Goal: Task Accomplishment & Management: Complete application form

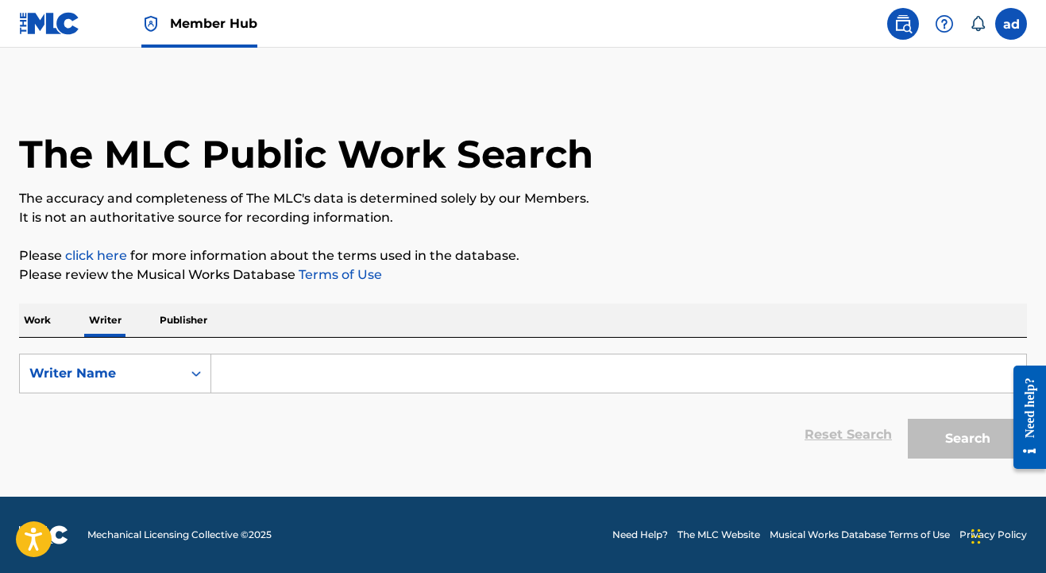
click at [345, 377] on input "Search Form" at bounding box center [618, 373] width 815 height 38
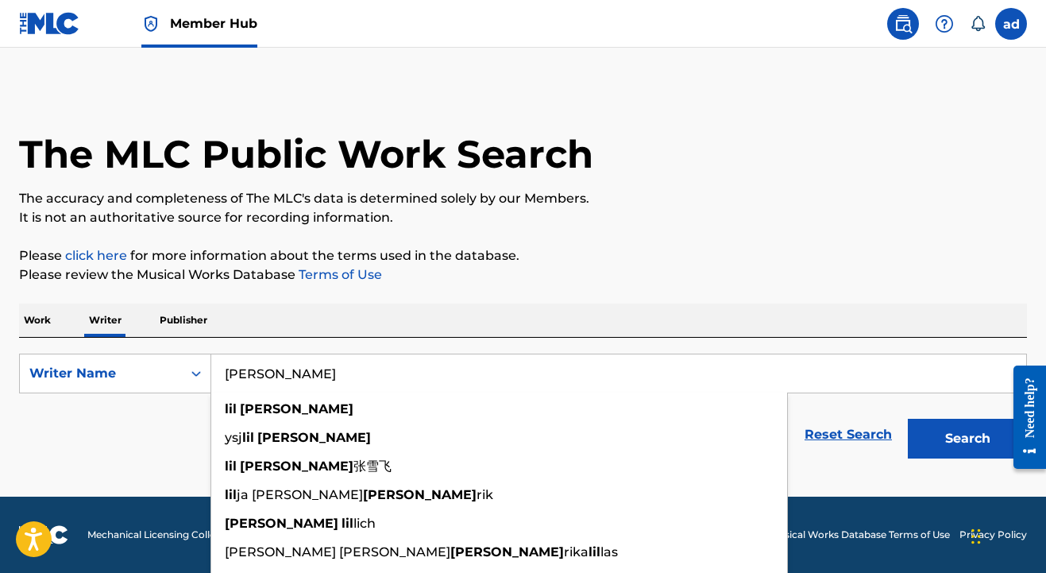
type input "[PERSON_NAME]"
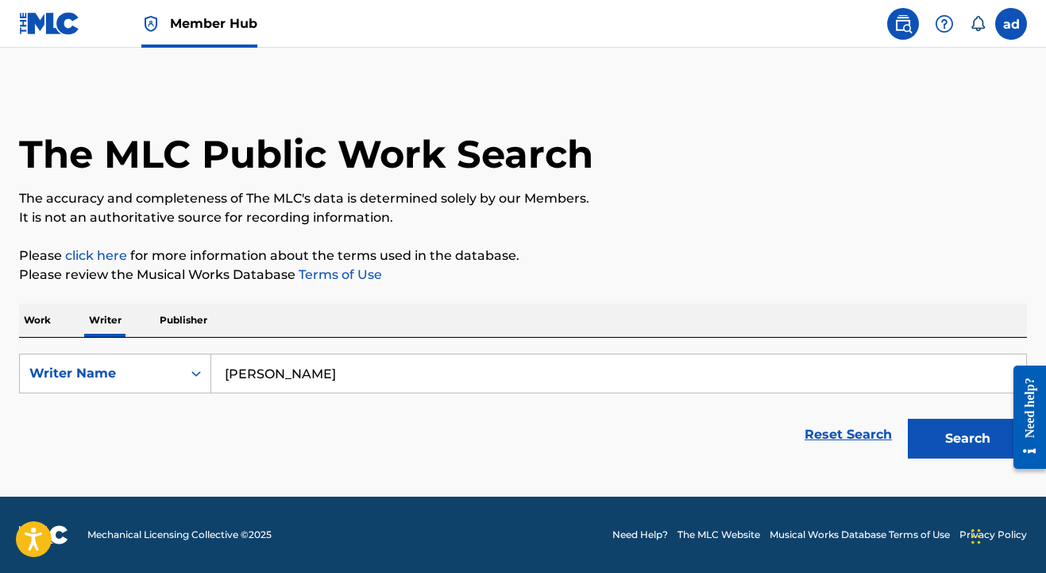
click at [54, 325] on p "Work" at bounding box center [37, 319] width 37 height 33
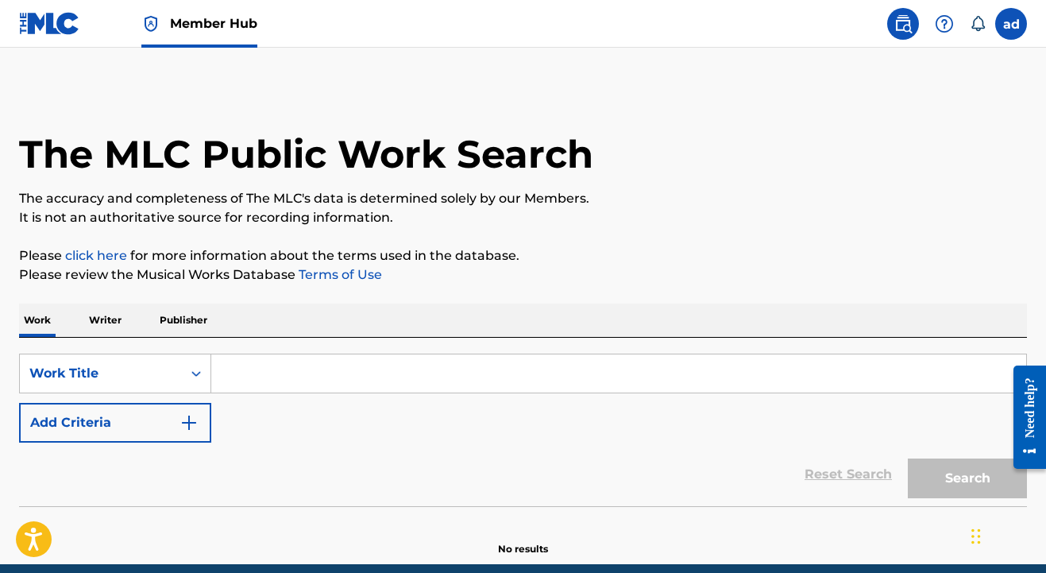
click at [261, 365] on input "Search Form" at bounding box center [618, 373] width 815 height 38
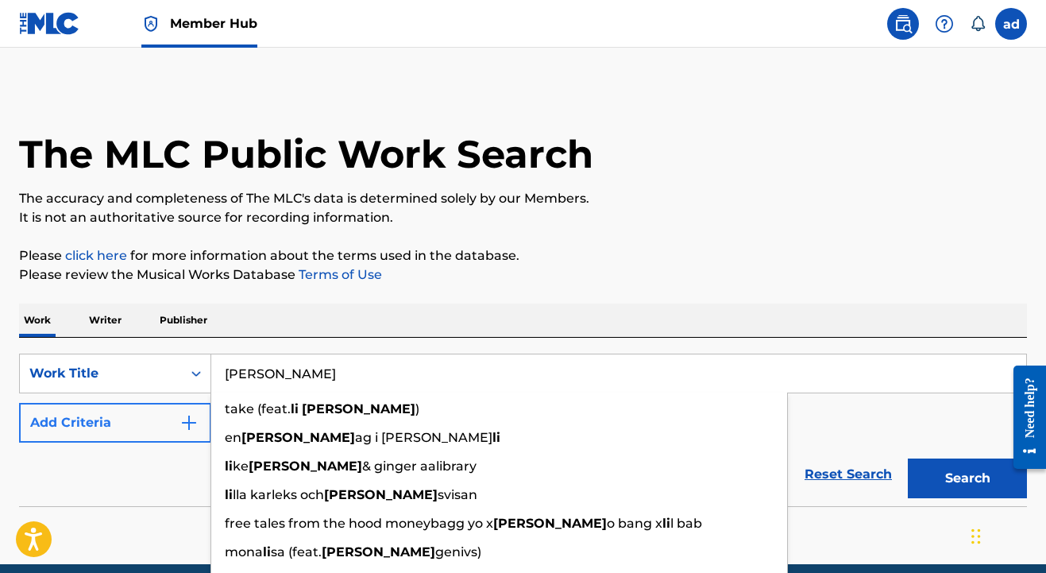
click at [139, 424] on button "Add Criteria" at bounding box center [115, 423] width 192 height 40
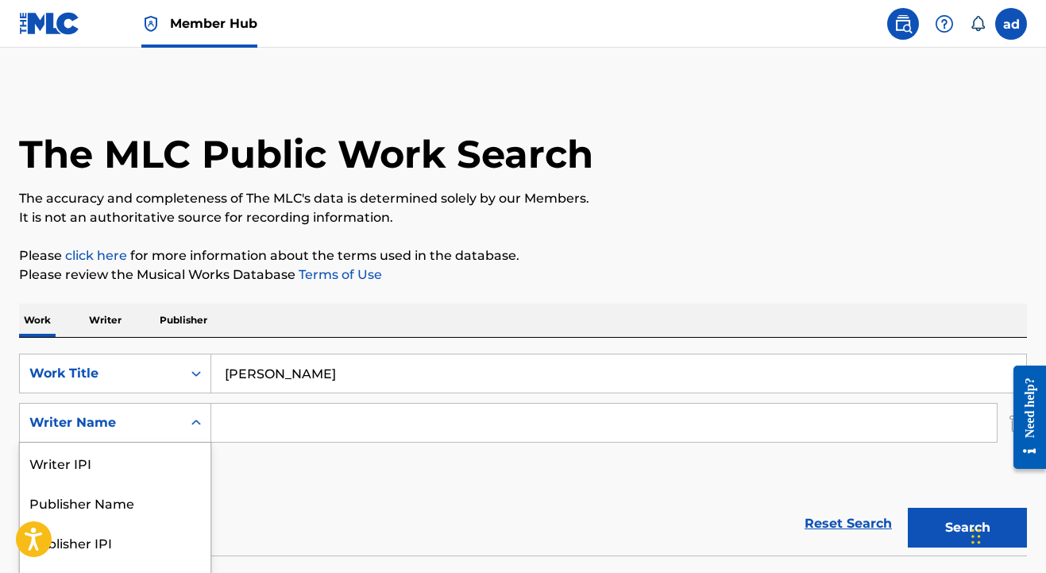
click at [195, 421] on div "Writer Name selected, 5 of 5. 5 results available. Use Up and Down to choose op…" at bounding box center [115, 423] width 192 height 40
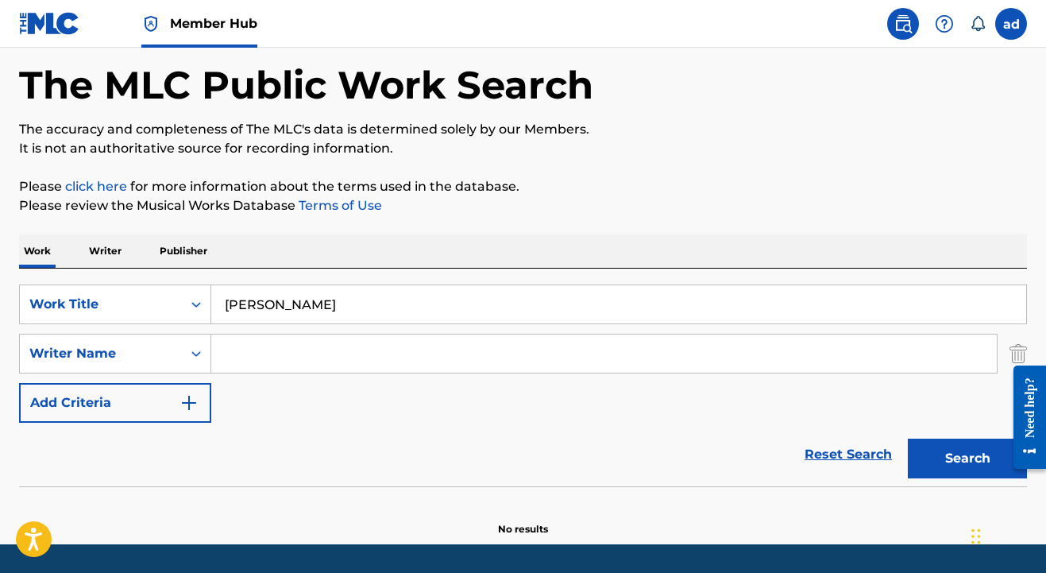
click at [306, 394] on div "SearchWithCriteriaa55e5f6e-eb97-4bc9-b0a0-dbc977f0ba77 Work Title LI FRED Searc…" at bounding box center [523, 353] width 1008 height 138
click at [1019, 349] on img "Search Form" at bounding box center [1018, 354] width 17 height 40
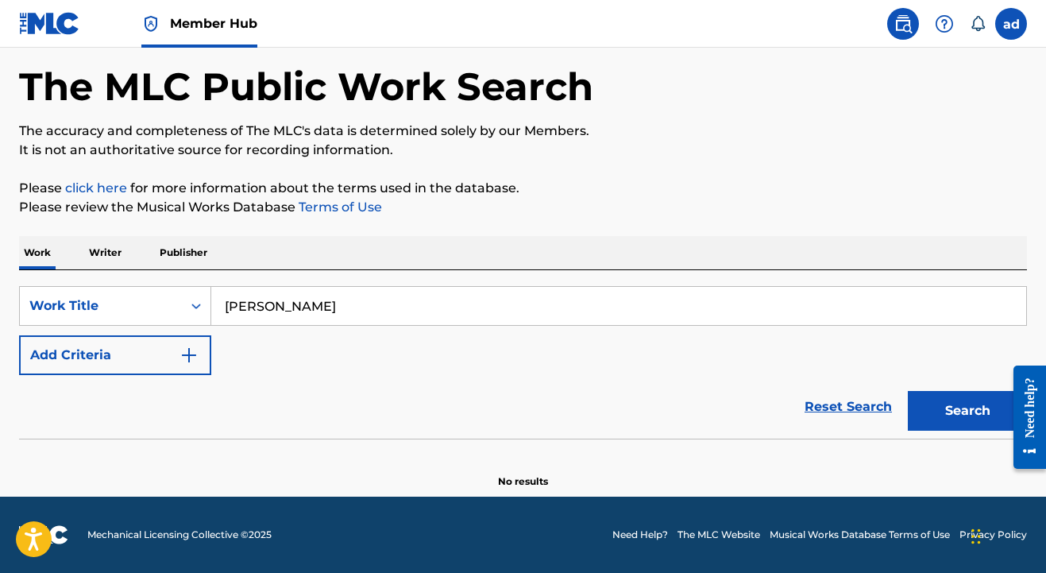
click at [237, 301] on input "LI FRED" at bounding box center [618, 306] width 815 height 38
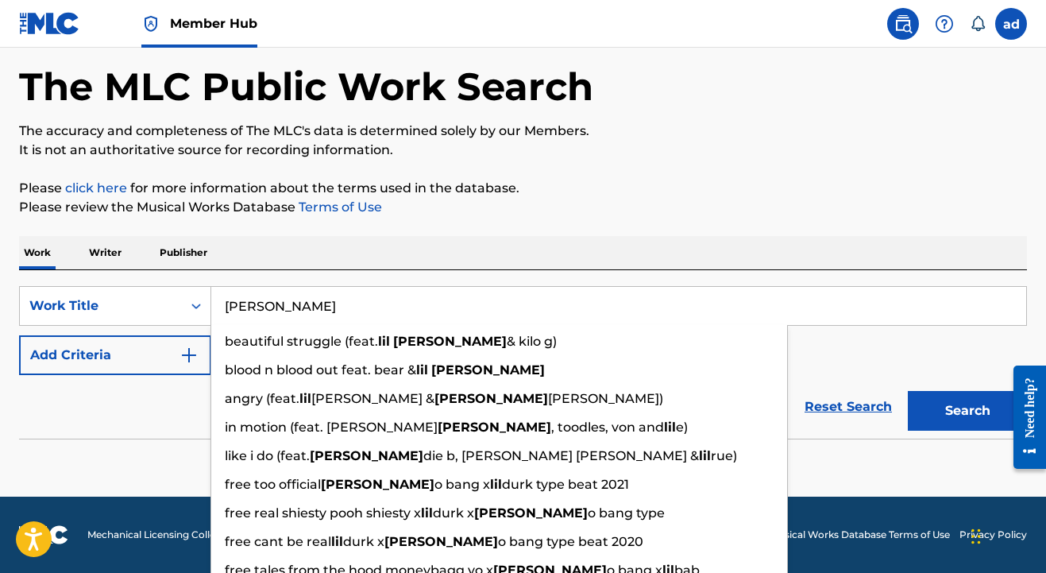
click at [968, 411] on button "Search" at bounding box center [967, 411] width 119 height 40
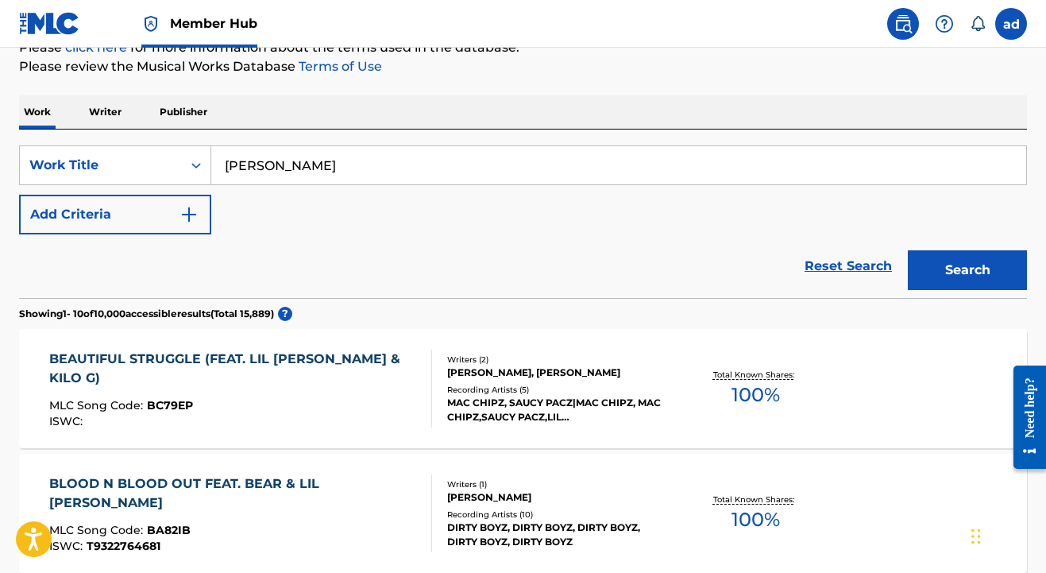
scroll to position [195, 0]
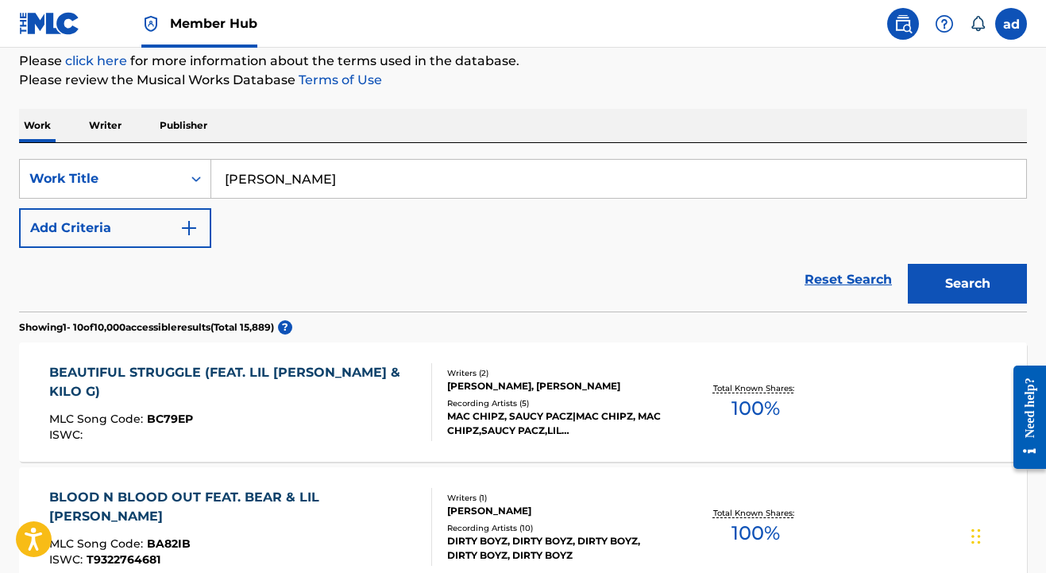
click at [371, 184] on input "LIL FRED" at bounding box center [618, 179] width 815 height 38
type input "LIL FRED DJ AK"
click at [968, 284] on button "Search" at bounding box center [967, 284] width 119 height 40
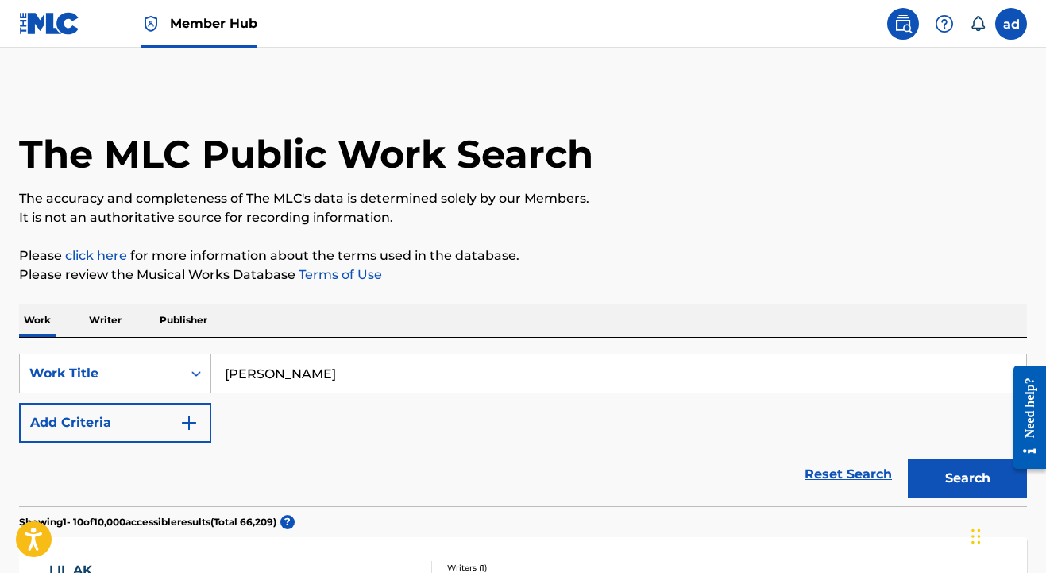
scroll to position [0, 0]
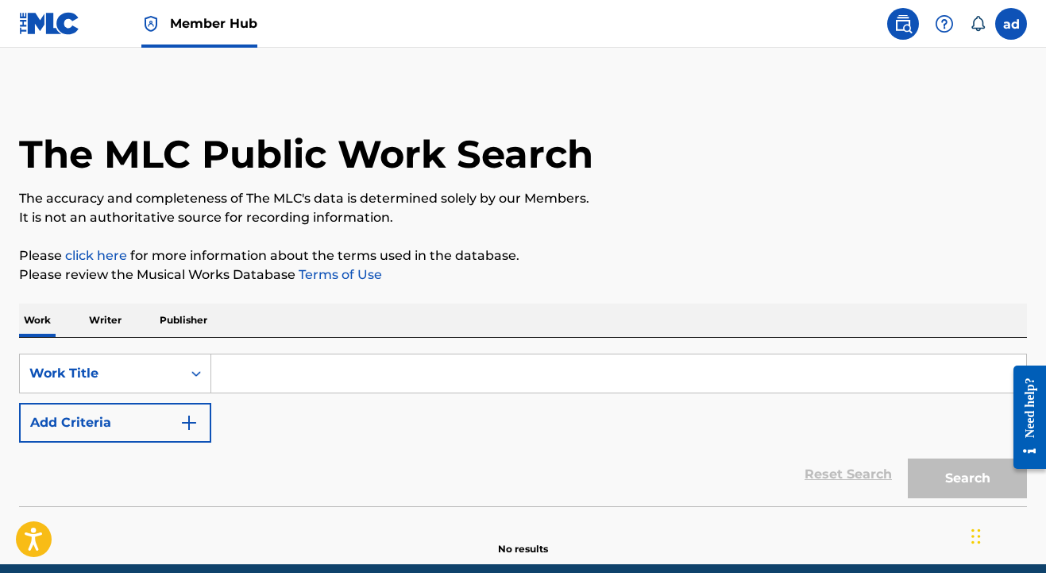
click at [276, 375] on input "Search Form" at bounding box center [618, 373] width 815 height 38
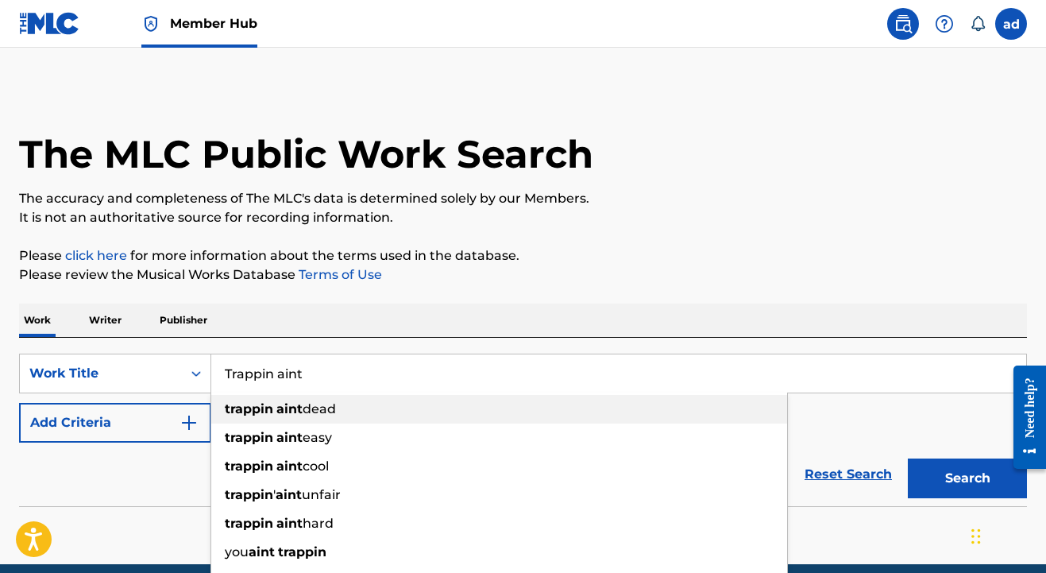
click at [332, 410] on span "dead" at bounding box center [319, 408] width 33 height 15
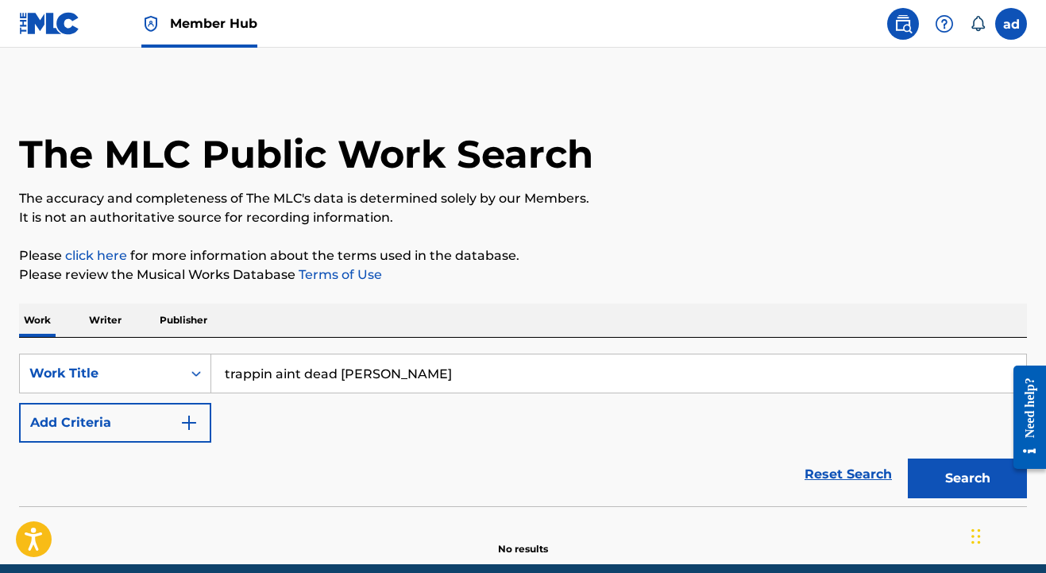
click at [968, 478] on button "Search" at bounding box center [967, 478] width 119 height 40
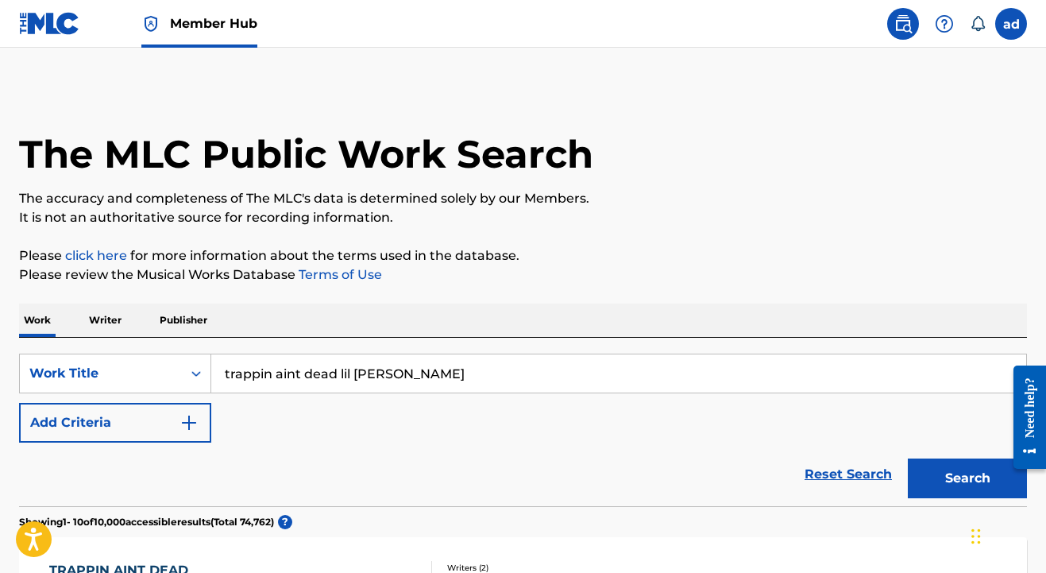
drag, startPoint x: 338, startPoint y: 372, endPoint x: 405, endPoint y: 392, distance: 70.4
click at [405, 392] on input "trappin aint dead lil [PERSON_NAME]" at bounding box center [618, 373] width 815 height 38
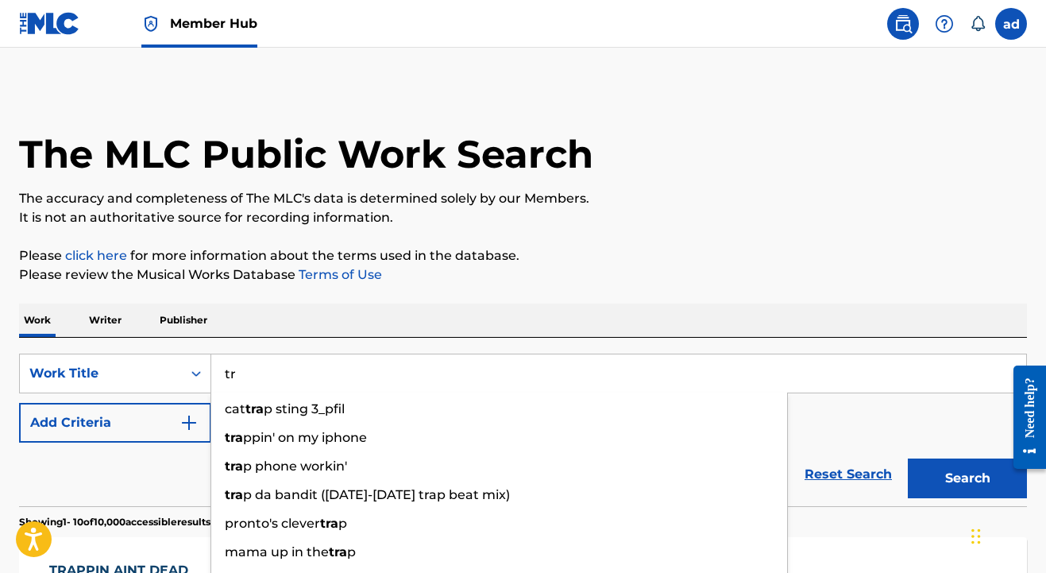
type input "t"
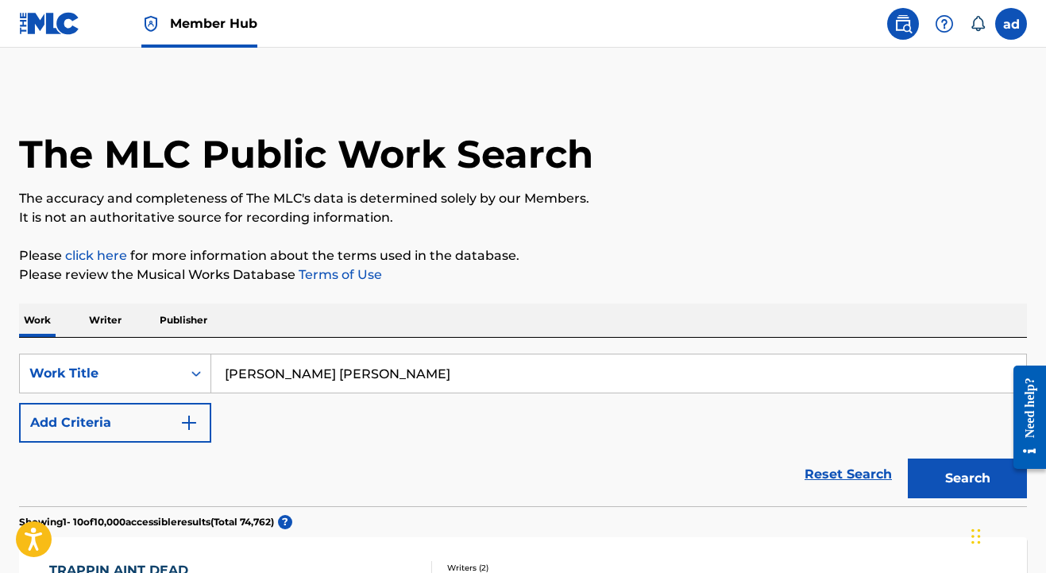
click at [968, 478] on button "Search" at bounding box center [967, 478] width 119 height 40
click at [298, 368] on input "t.o.d lil fred" at bounding box center [618, 373] width 815 height 38
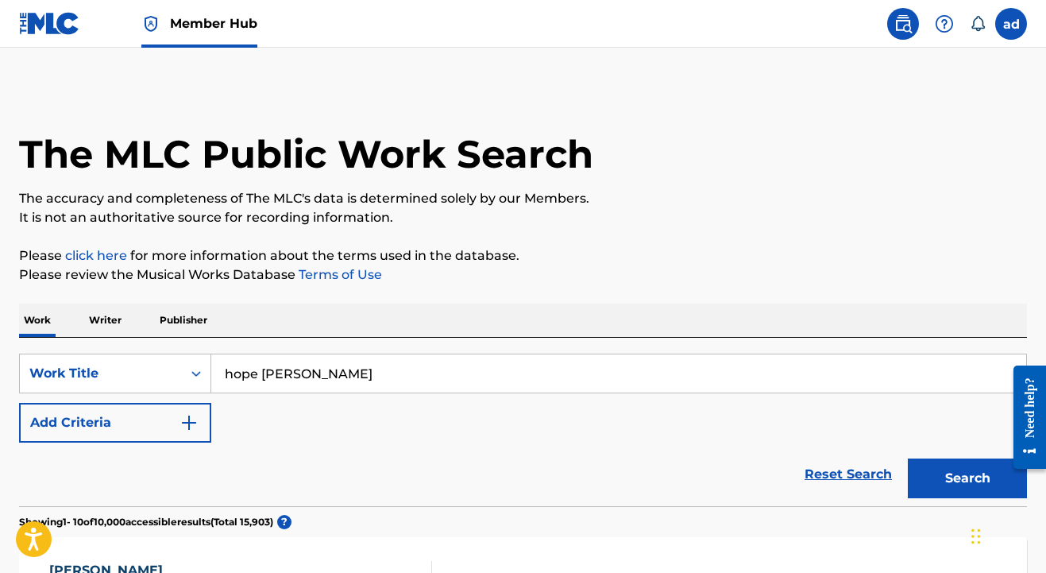
type input "hope lil Fred"
click at [968, 478] on button "Search" at bounding box center [967, 478] width 119 height 40
click at [121, 320] on p "Writer" at bounding box center [105, 319] width 42 height 33
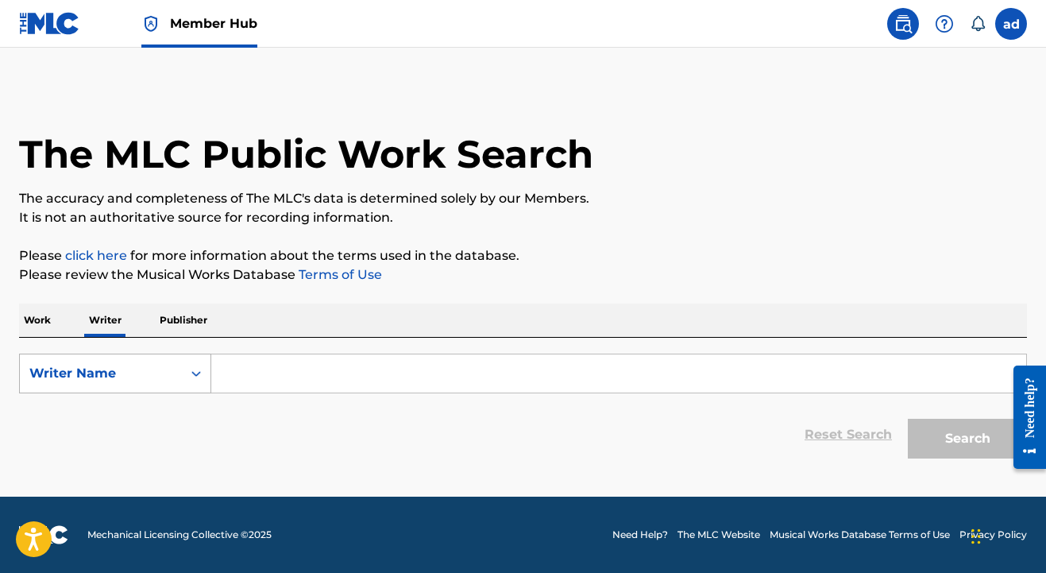
click at [190, 375] on icon "Search Form" at bounding box center [196, 373] width 16 height 16
click at [146, 451] on div "Writer Name" at bounding box center [115, 453] width 191 height 40
click at [278, 364] on input "Search Form" at bounding box center [618, 373] width 815 height 38
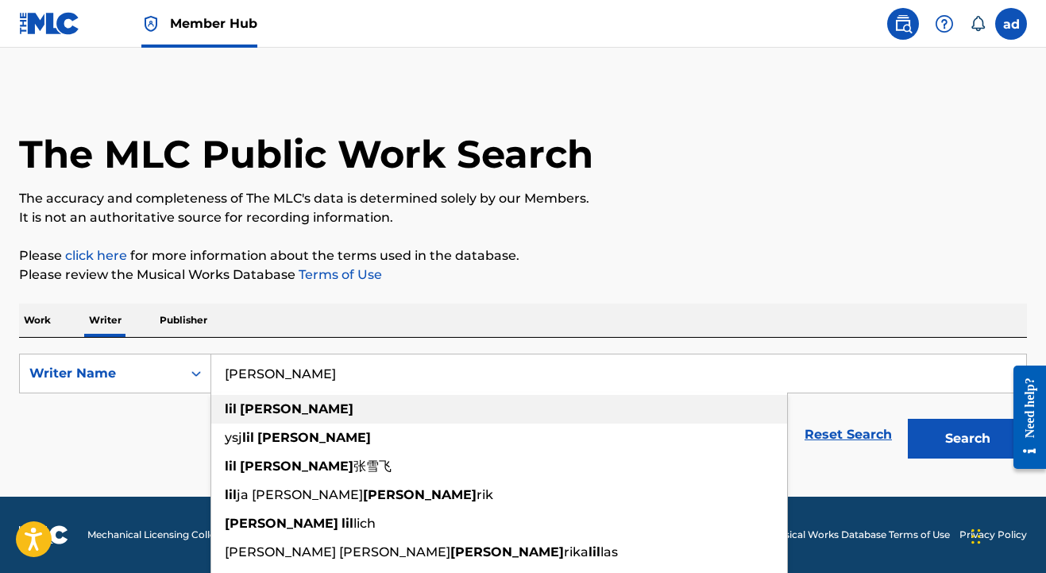
click at [250, 409] on strong "fred" at bounding box center [297, 408] width 114 height 15
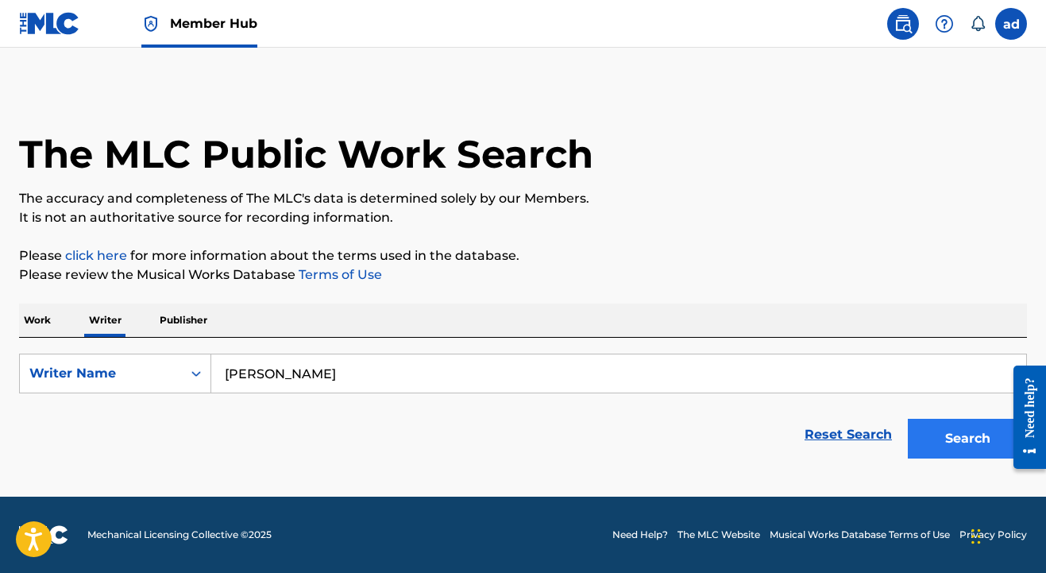
click at [925, 429] on button "Search" at bounding box center [967, 439] width 119 height 40
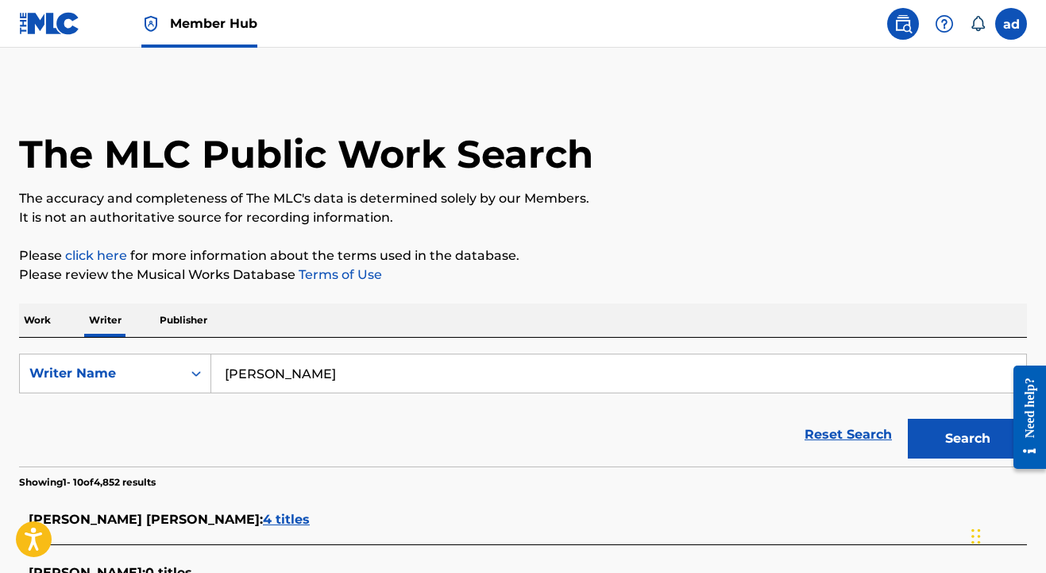
click at [388, 371] on input "lil fred" at bounding box center [618, 373] width 815 height 38
type input "lil fred dj almighty ak"
click at [968, 439] on button "Search" at bounding box center [967, 439] width 119 height 40
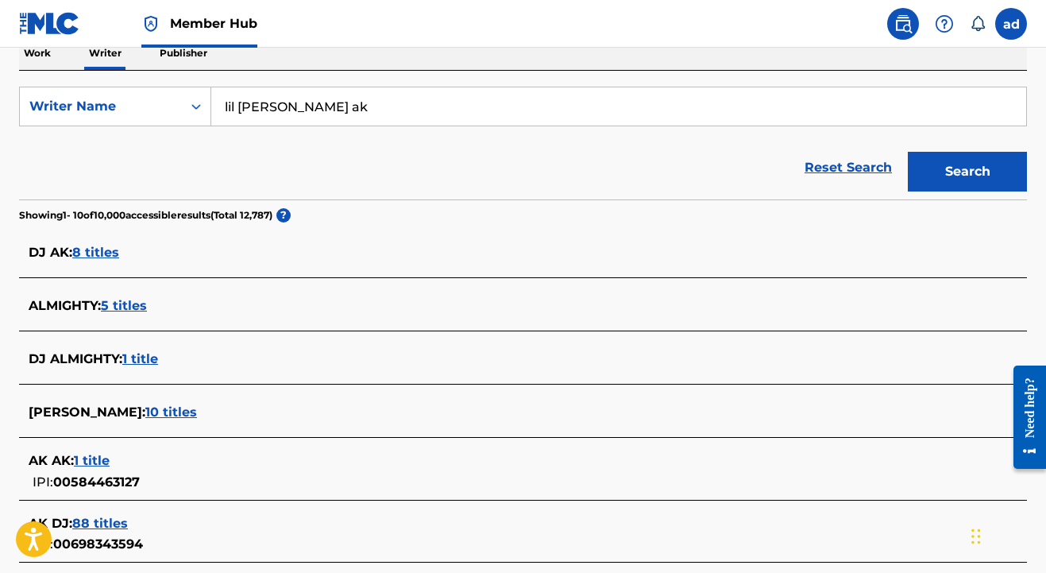
scroll to position [270, 0]
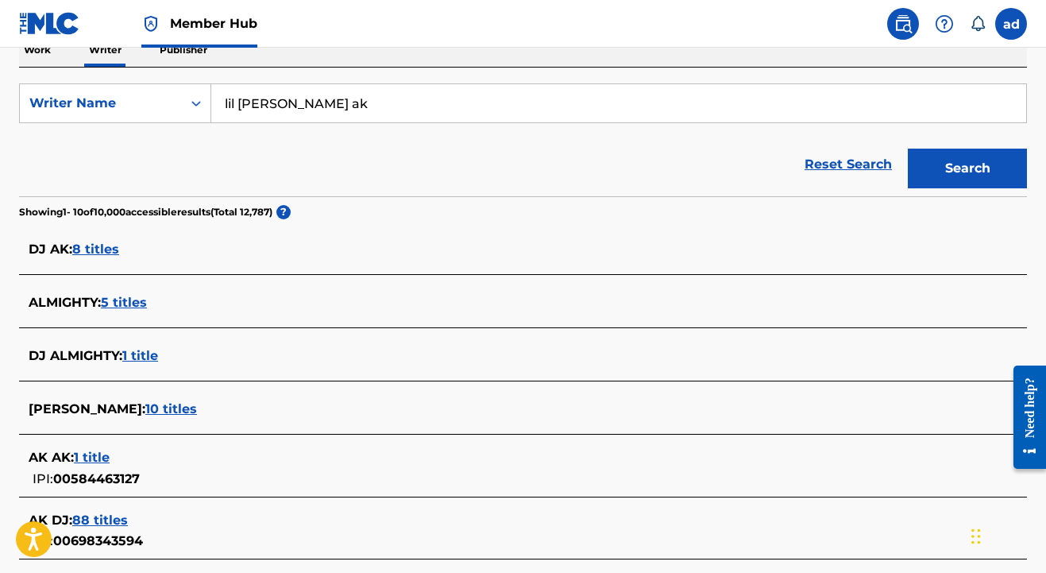
click at [130, 303] on span "5 titles" at bounding box center [124, 302] width 46 height 15
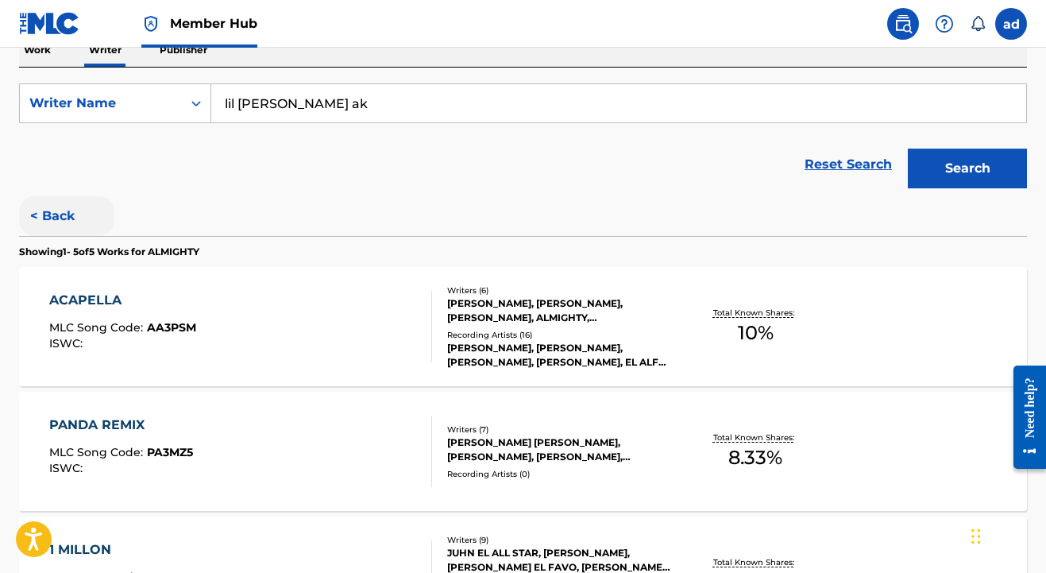
click at [41, 211] on button "< Back" at bounding box center [66, 216] width 95 height 40
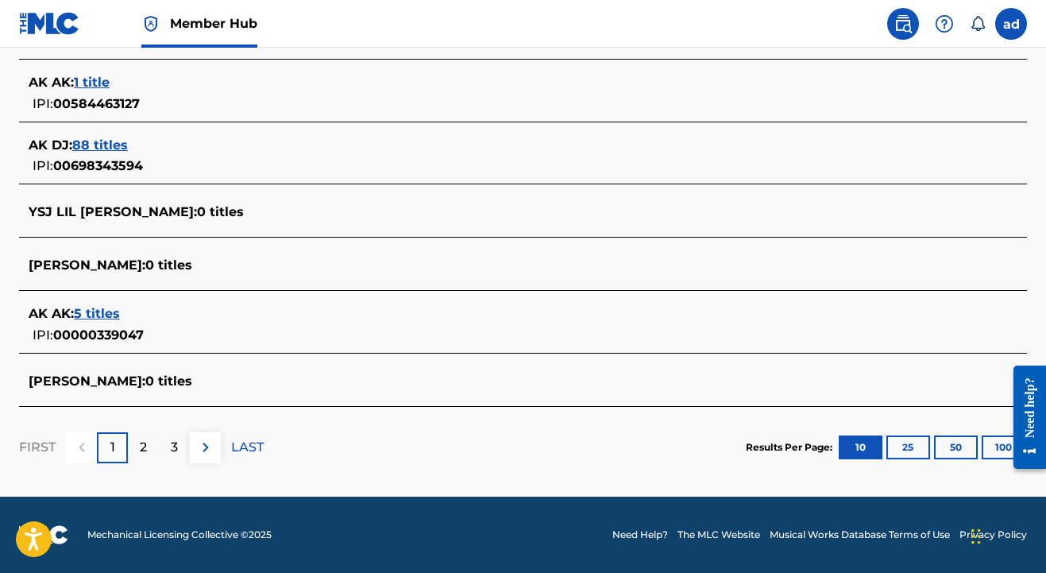
scroll to position [645, 0]
click at [142, 447] on p "2" at bounding box center [143, 447] width 7 height 19
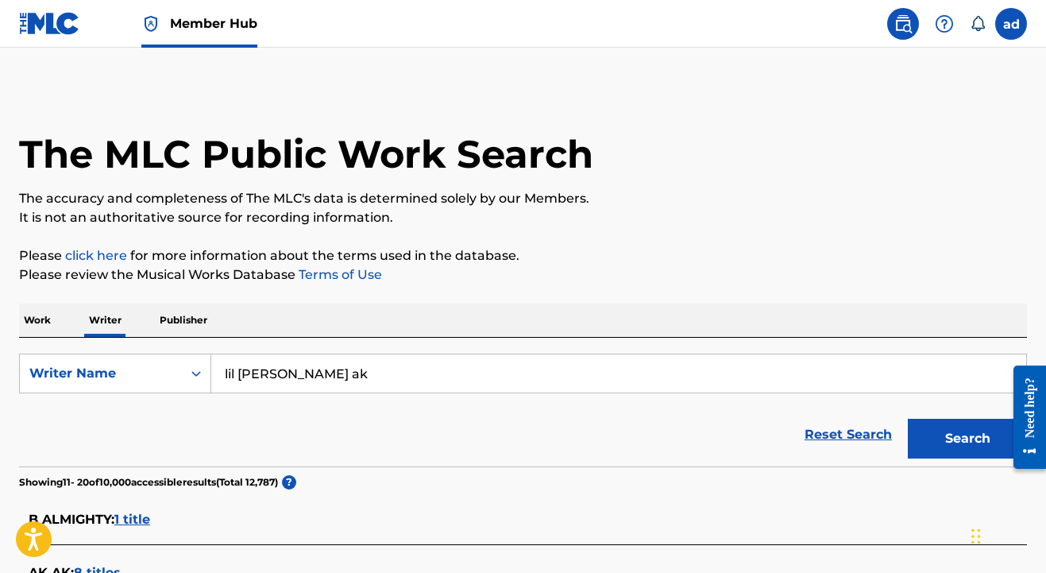
scroll to position [0, 0]
click at [272, 373] on input "lil fred dj almighty ak" at bounding box center [618, 373] width 815 height 38
click at [179, 318] on p "Publisher" at bounding box center [183, 319] width 57 height 33
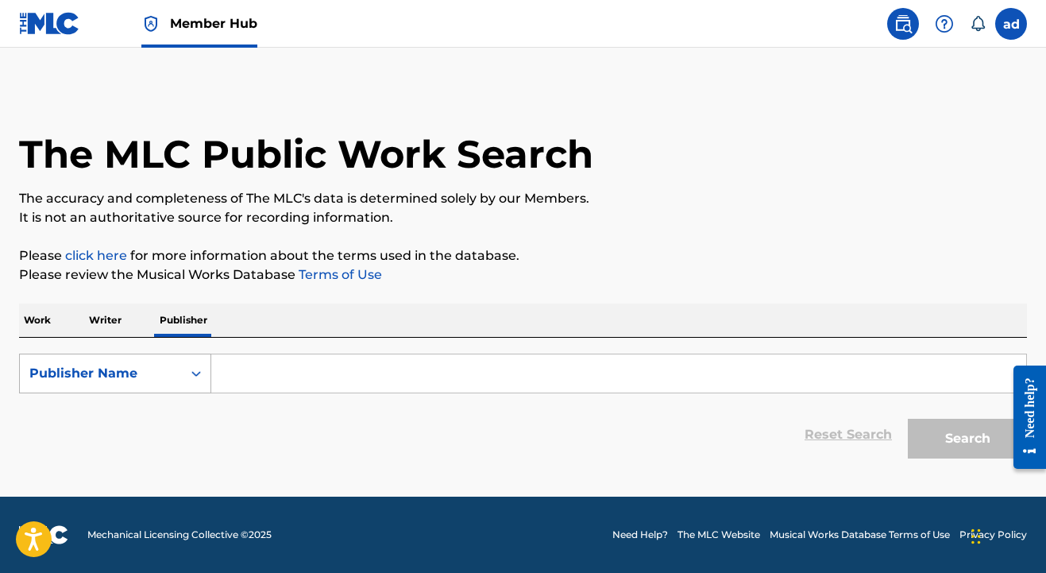
click at [196, 376] on icon "Search Form" at bounding box center [196, 373] width 16 height 16
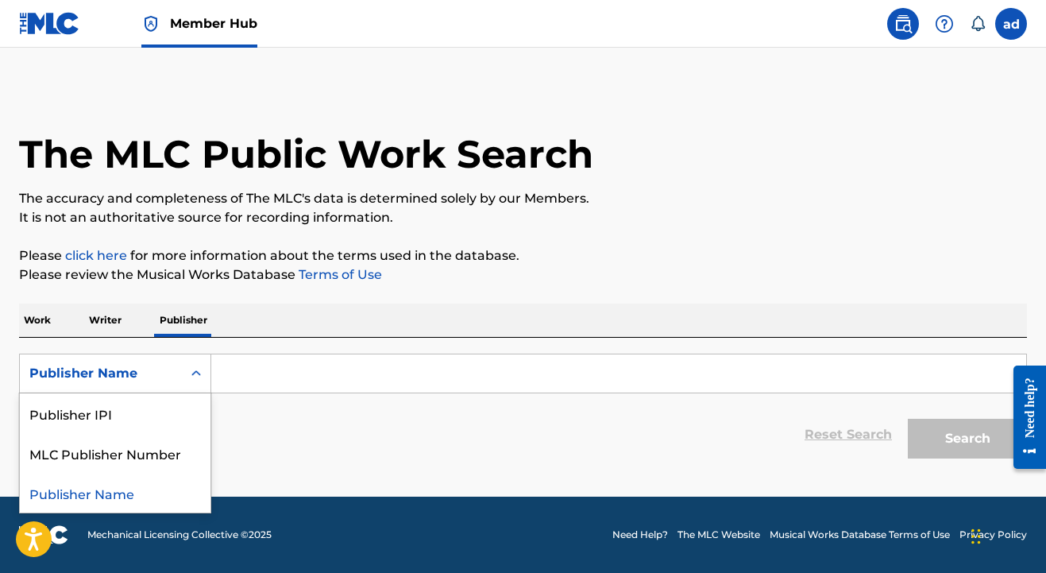
click at [53, 326] on p "Work" at bounding box center [37, 319] width 37 height 33
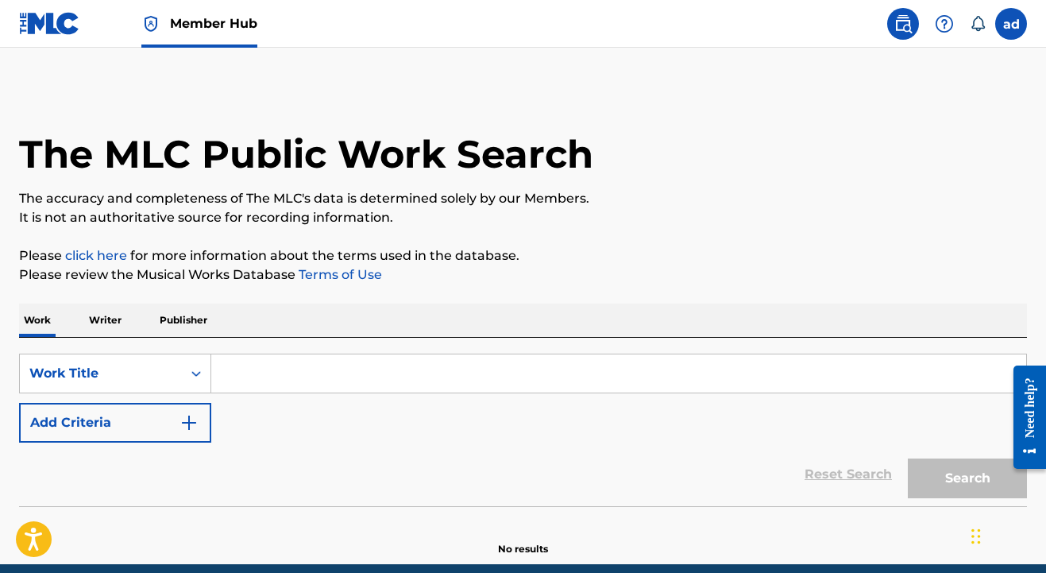
click at [53, 326] on p "Work" at bounding box center [37, 319] width 37 height 33
click at [195, 416] on img "Search Form" at bounding box center [189, 422] width 19 height 19
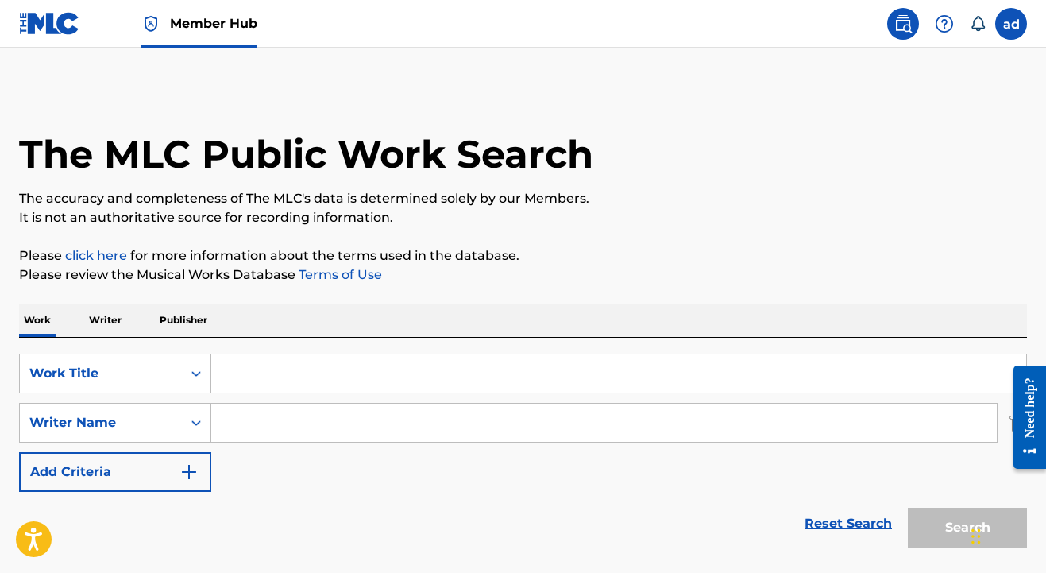
scroll to position [4, 0]
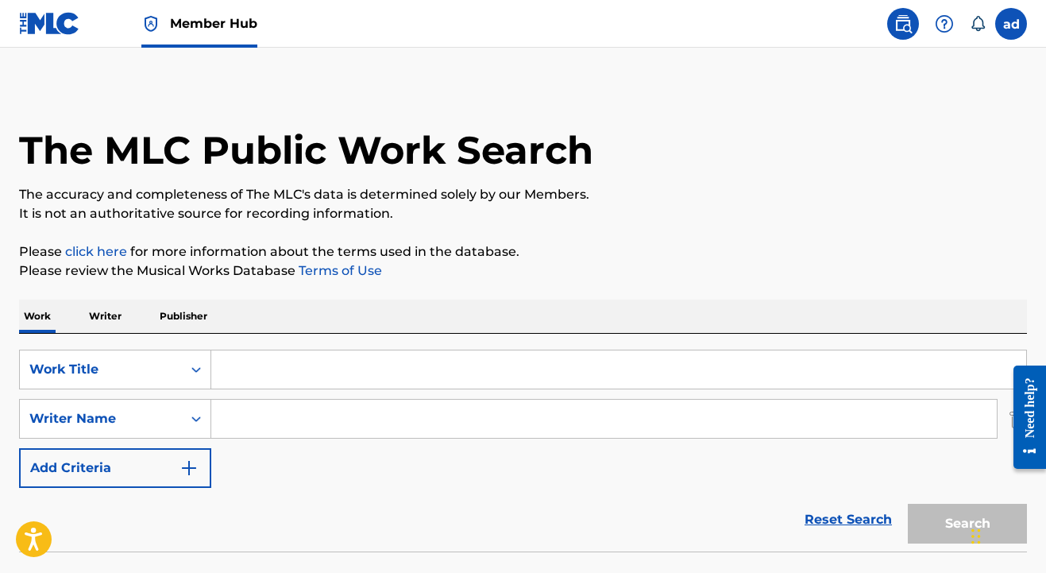
click at [252, 428] on input "Search Form" at bounding box center [604, 419] width 786 height 38
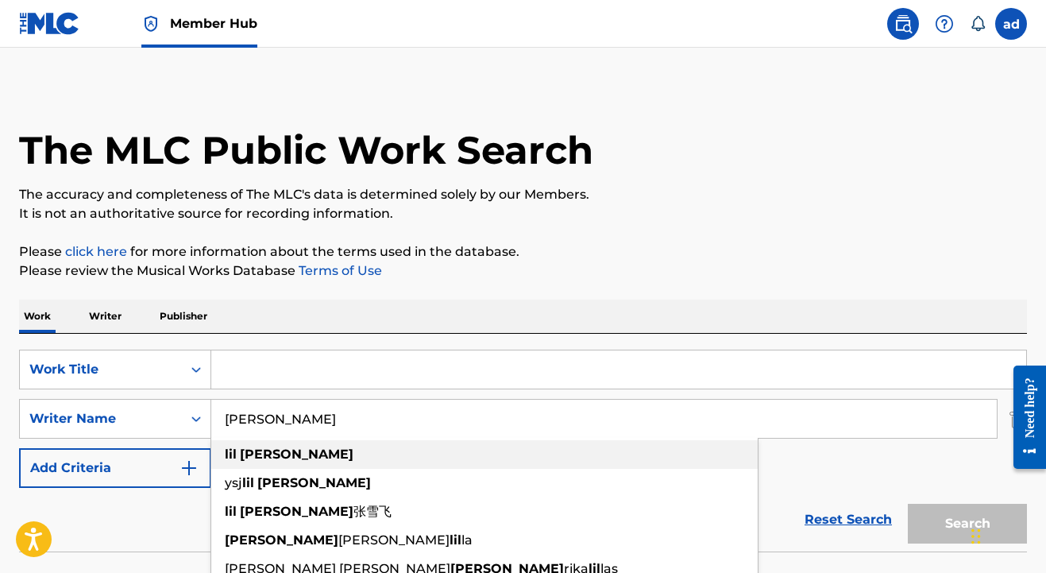
type input "lil fred"
click at [238, 462] on div "lil fred" at bounding box center [484, 454] width 547 height 29
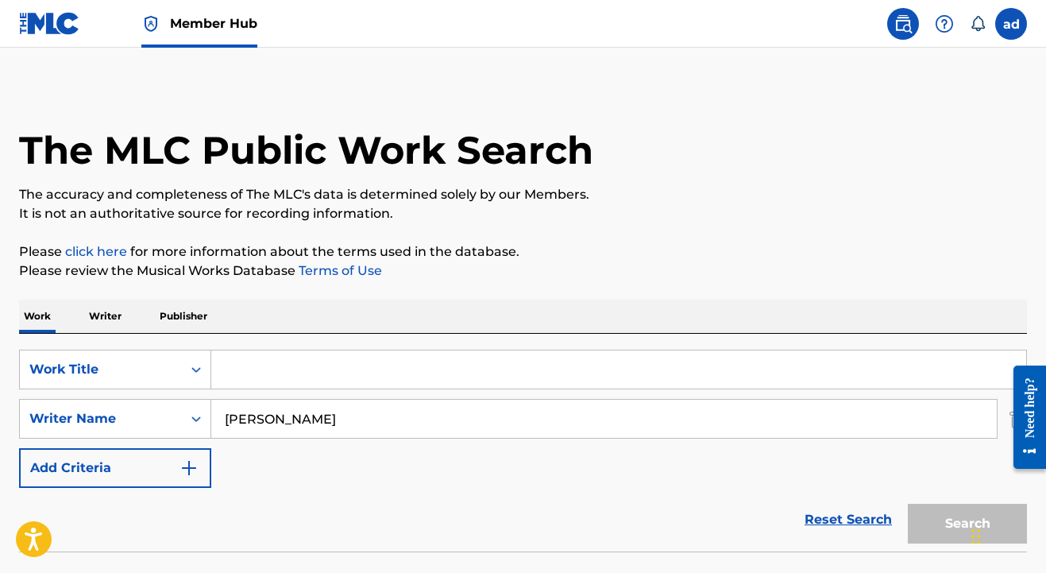
click at [290, 373] on input "Search Form" at bounding box center [618, 369] width 815 height 38
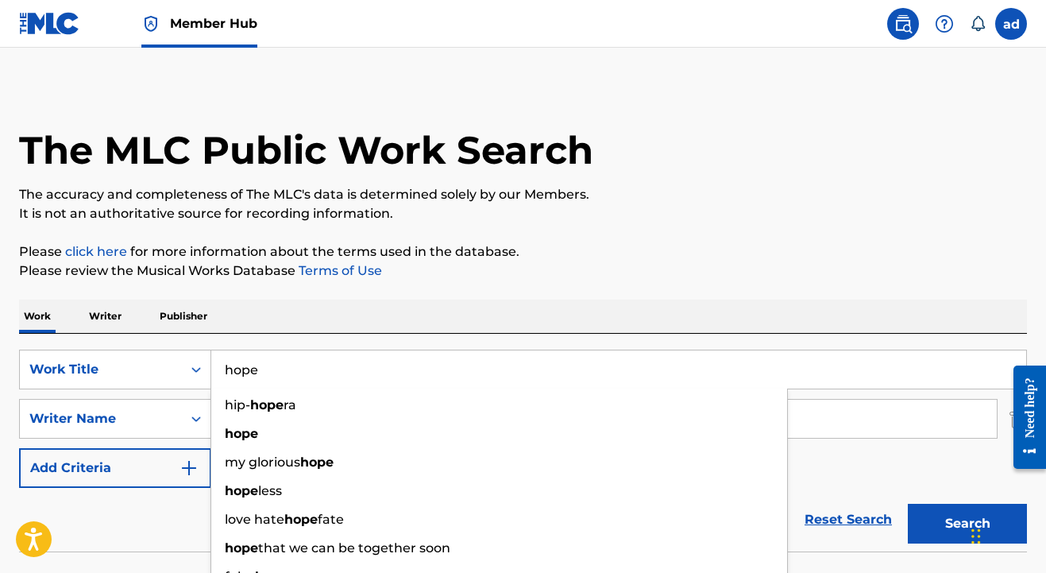
type input "hope"
click at [968, 524] on button "Search" at bounding box center [967, 524] width 119 height 40
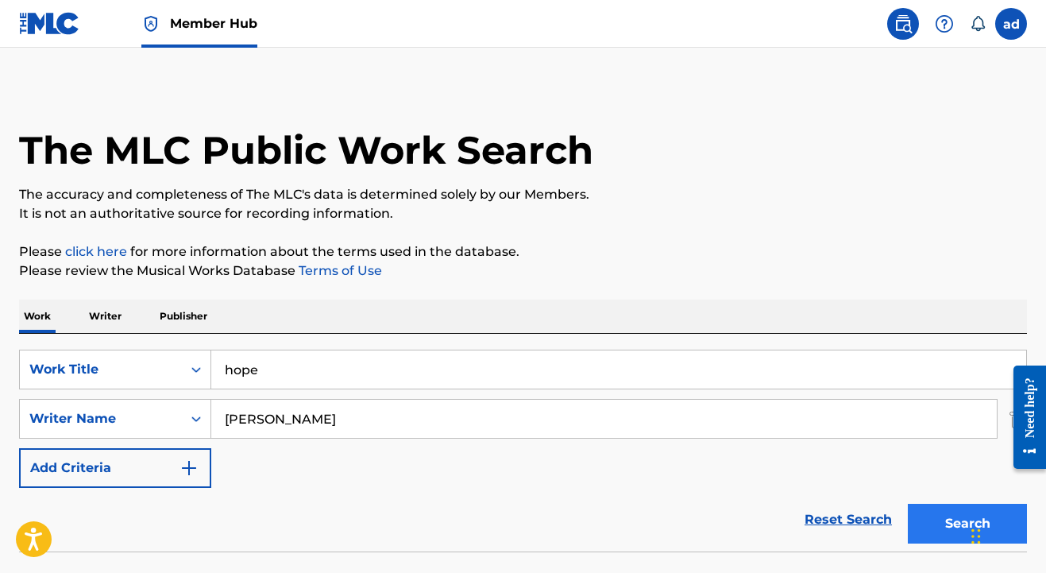
click at [934, 526] on button "Search" at bounding box center [967, 524] width 119 height 40
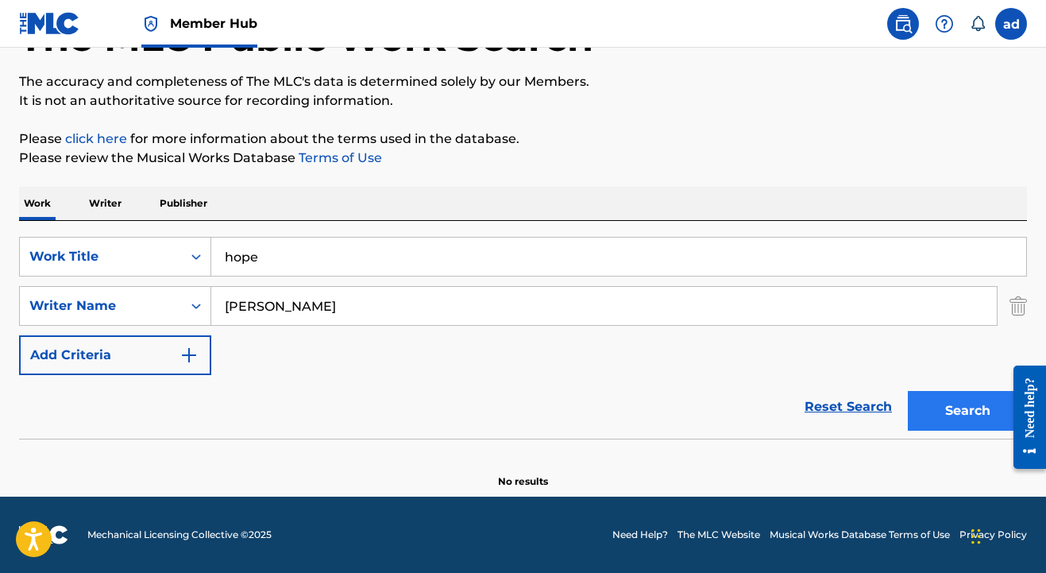
scroll to position [117, 0]
click at [954, 404] on button "Search" at bounding box center [967, 411] width 119 height 40
click at [174, 252] on div "Work Title" at bounding box center [101, 256] width 162 height 30
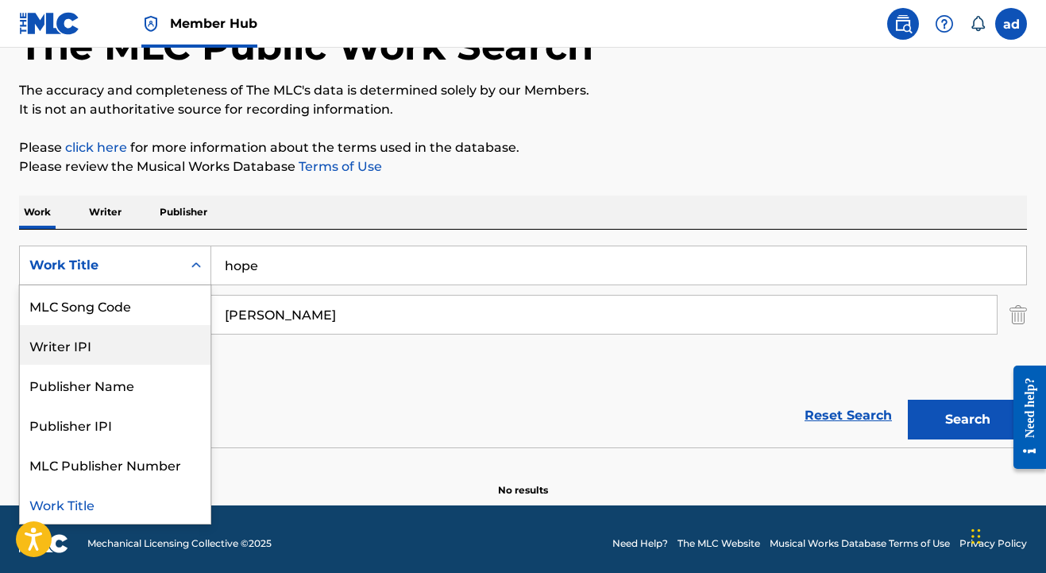
scroll to position [110, 0]
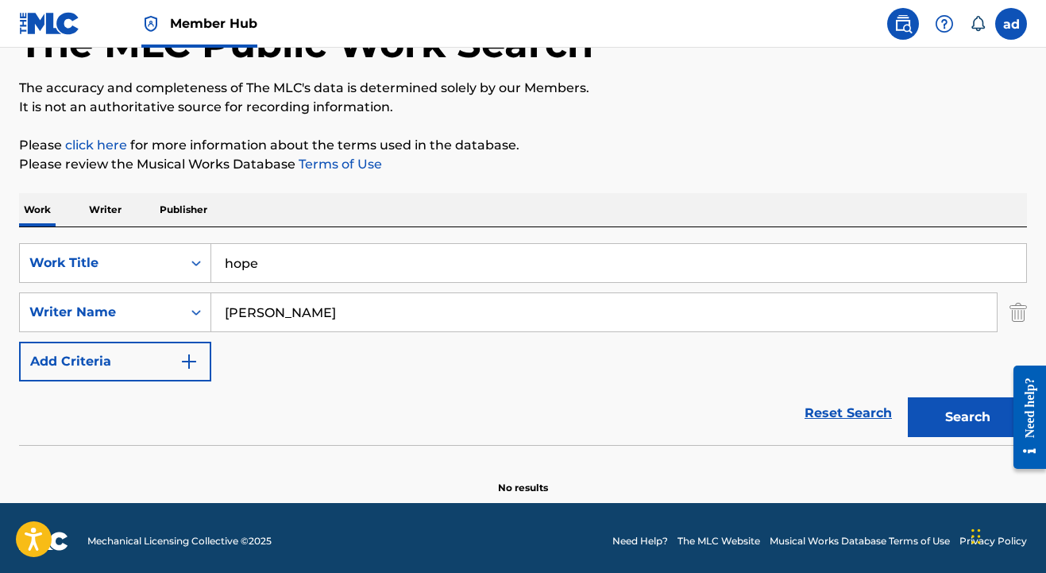
click at [106, 225] on p "Writer" at bounding box center [105, 209] width 42 height 33
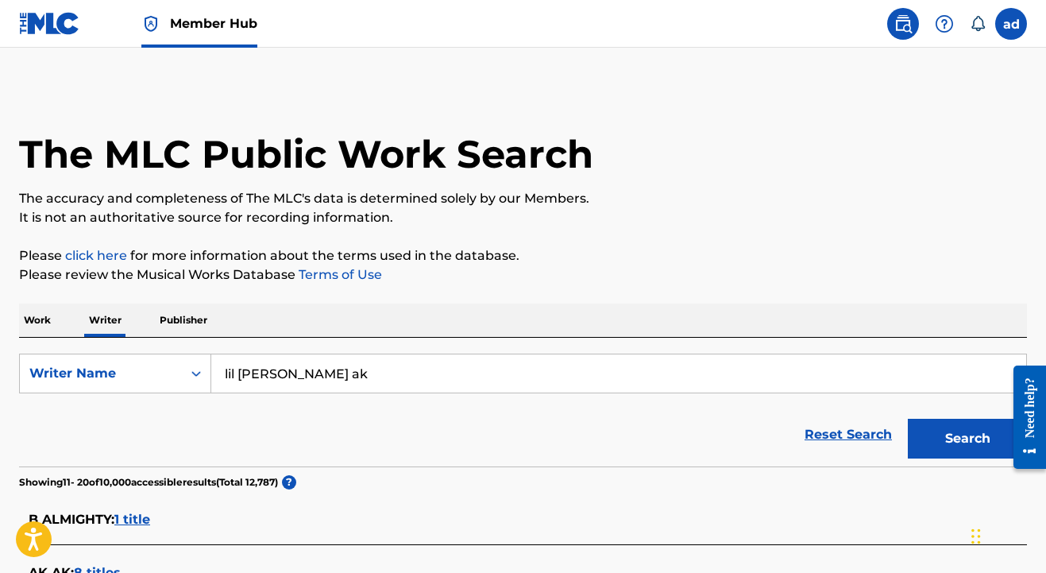
drag, startPoint x: 265, startPoint y: 372, endPoint x: 373, endPoint y: 397, distance: 111.0
click at [373, 397] on form "SearchWithCriteria65c3cc22-b4b7-4fd2-a471-871da416caa6 Writer Name lil fred dj …" at bounding box center [523, 410] width 1008 height 113
type input "lil fred hope"
click at [968, 439] on button "Search" at bounding box center [967, 439] width 119 height 40
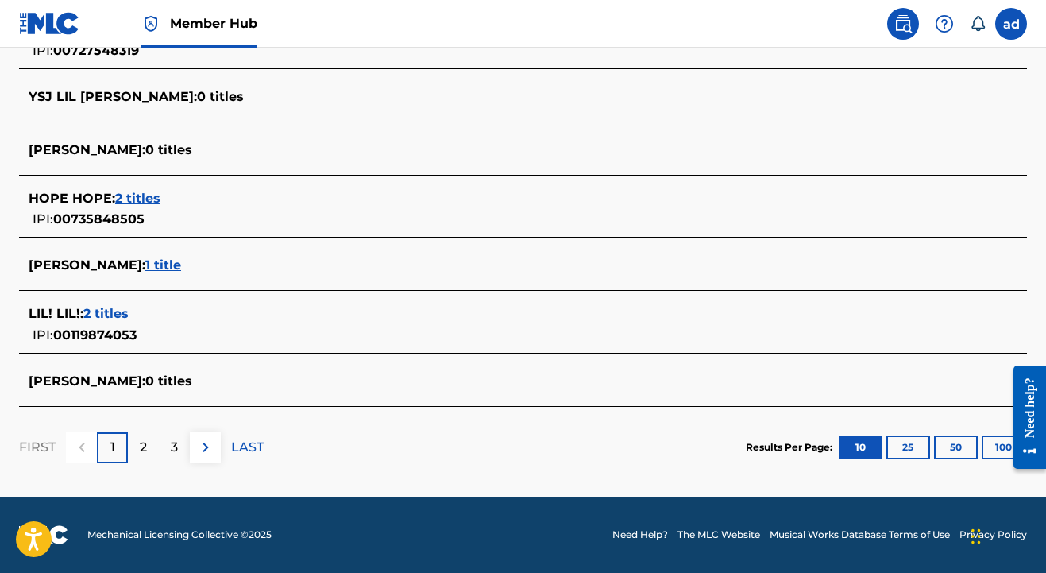
scroll to position [625, 0]
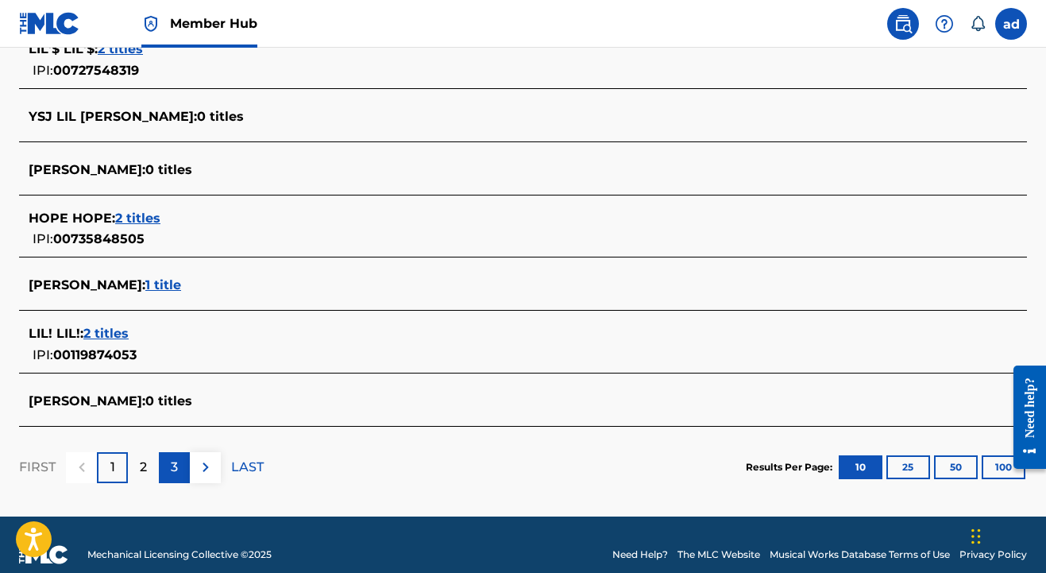
click at [172, 469] on p "3" at bounding box center [174, 467] width 7 height 19
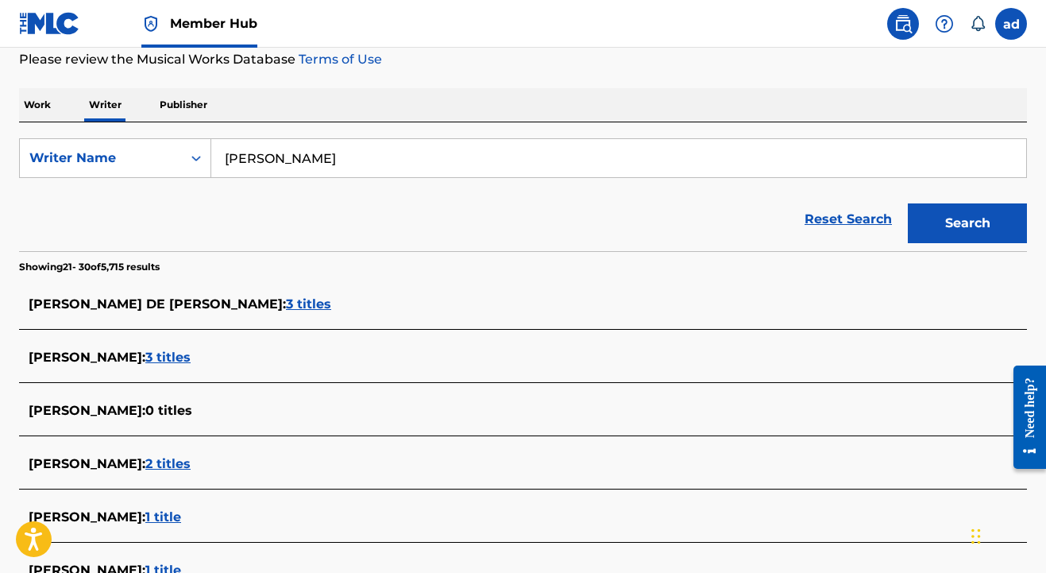
scroll to position [219, 1]
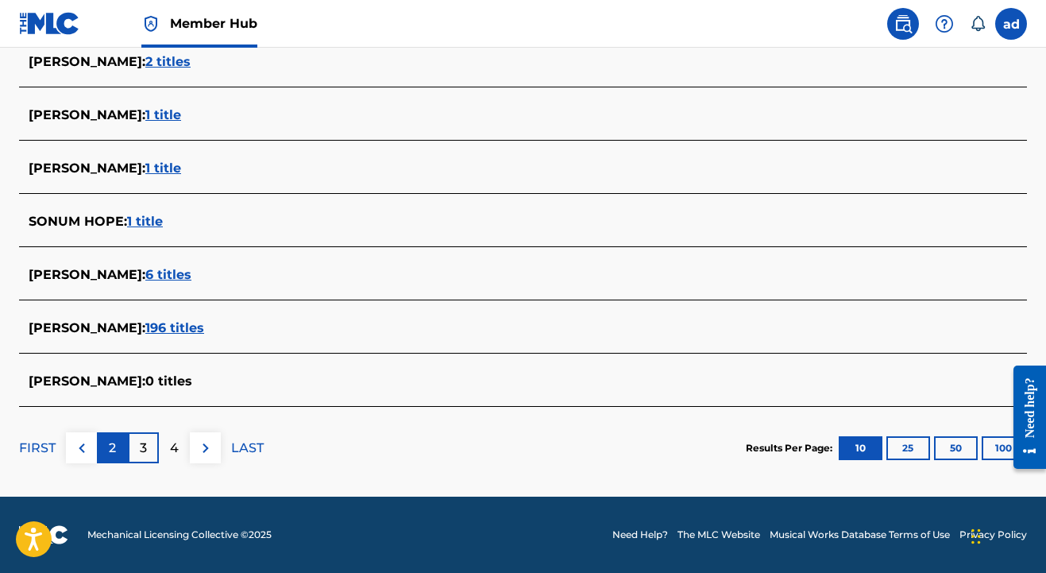
click at [107, 446] on div "2" at bounding box center [112, 447] width 31 height 31
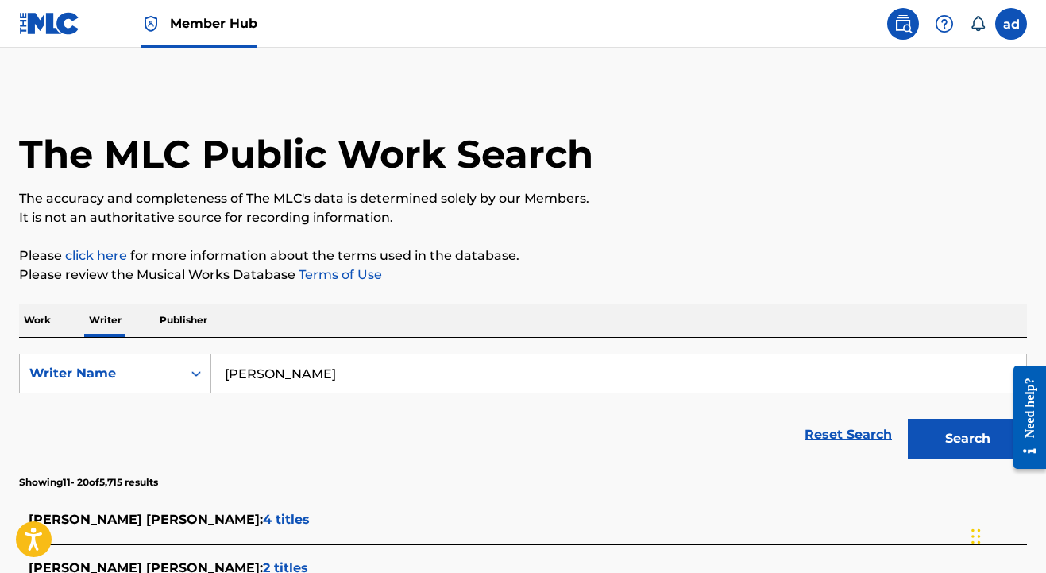
scroll to position [0, 0]
click at [855, 435] on link "Reset Search" at bounding box center [848, 434] width 103 height 35
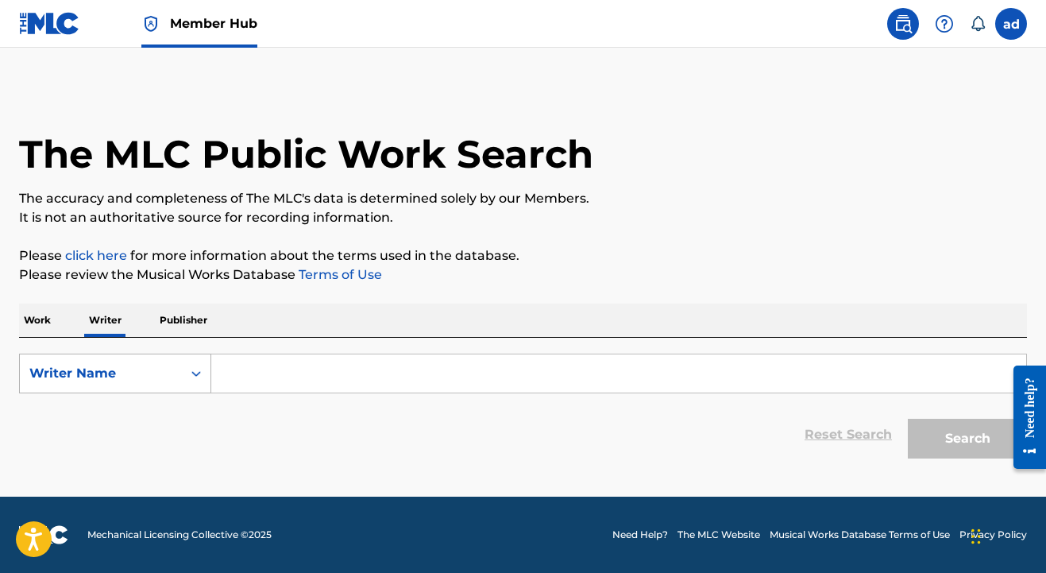
click at [180, 382] on div "Writer Name" at bounding box center [101, 373] width 162 height 30
click at [41, 320] on p "Work" at bounding box center [37, 319] width 37 height 33
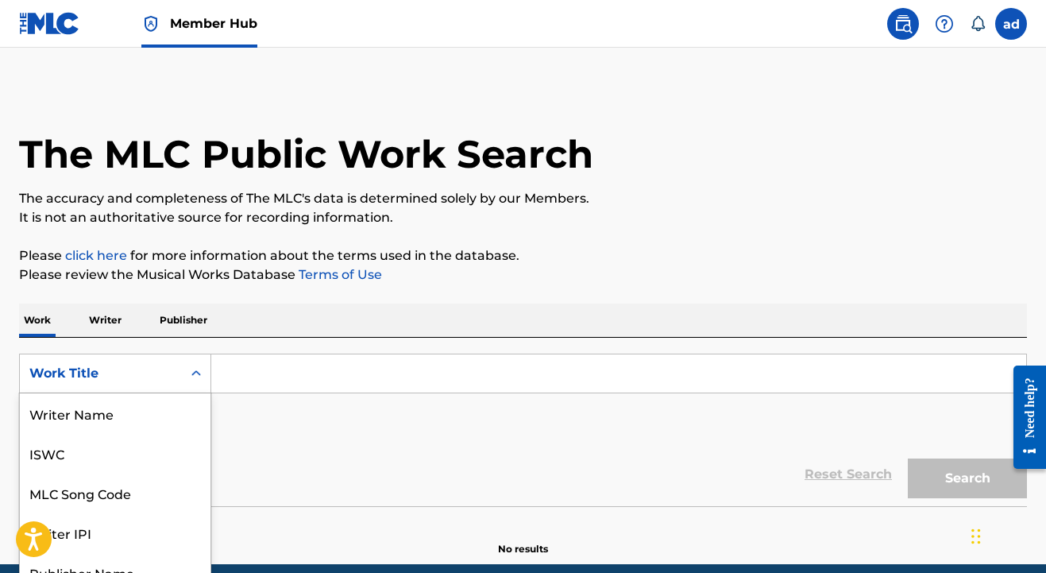
click at [89, 373] on div "Work Title selected, 8 of 8. 8 results available. Use Up and Down to choose opt…" at bounding box center [115, 374] width 192 height 40
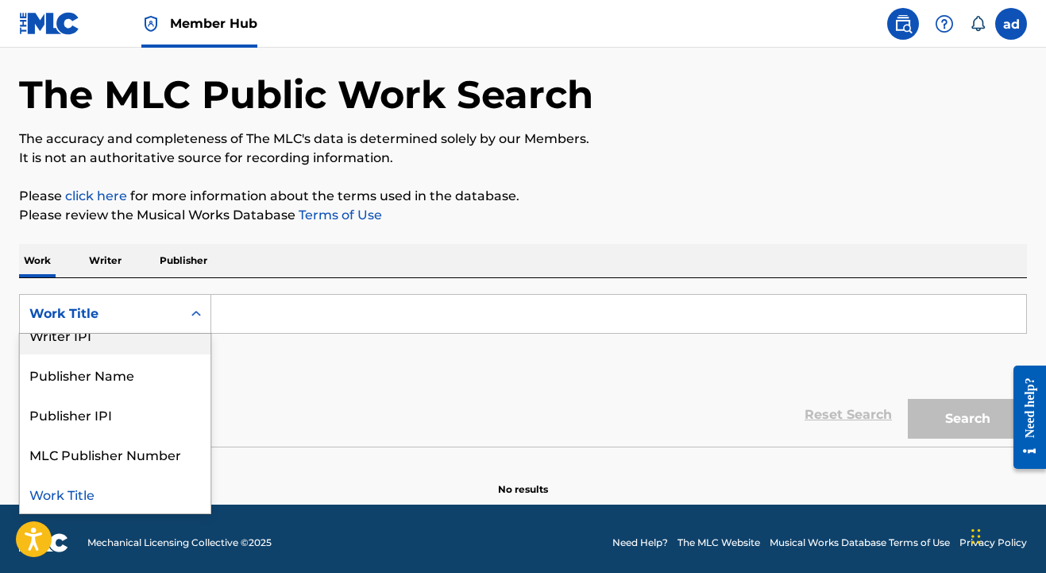
scroll to position [138, 0]
click at [81, 492] on div "Work Title" at bounding box center [115, 493] width 191 height 40
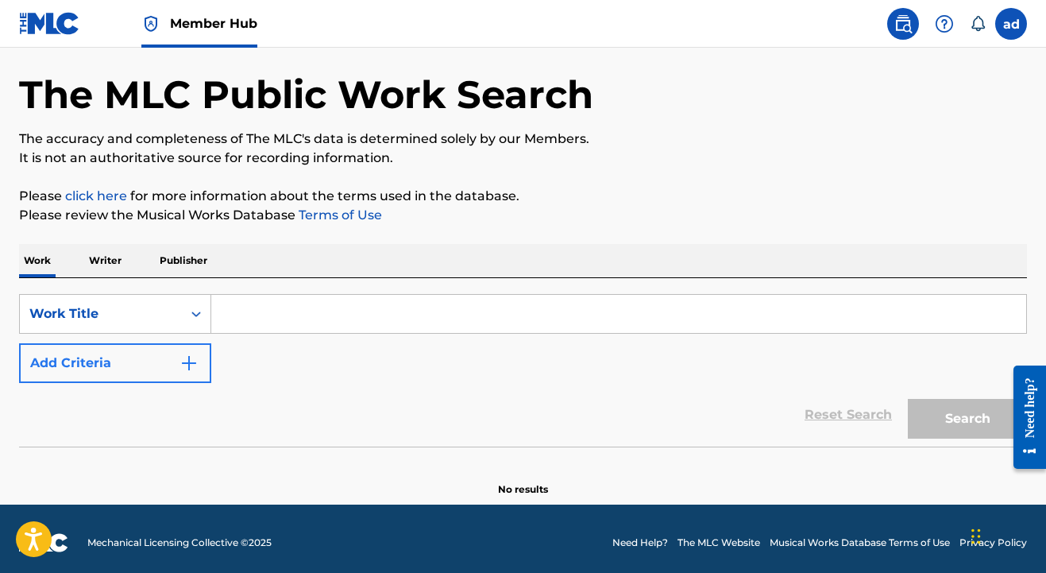
click at [153, 365] on button "Add Criteria" at bounding box center [115, 363] width 192 height 40
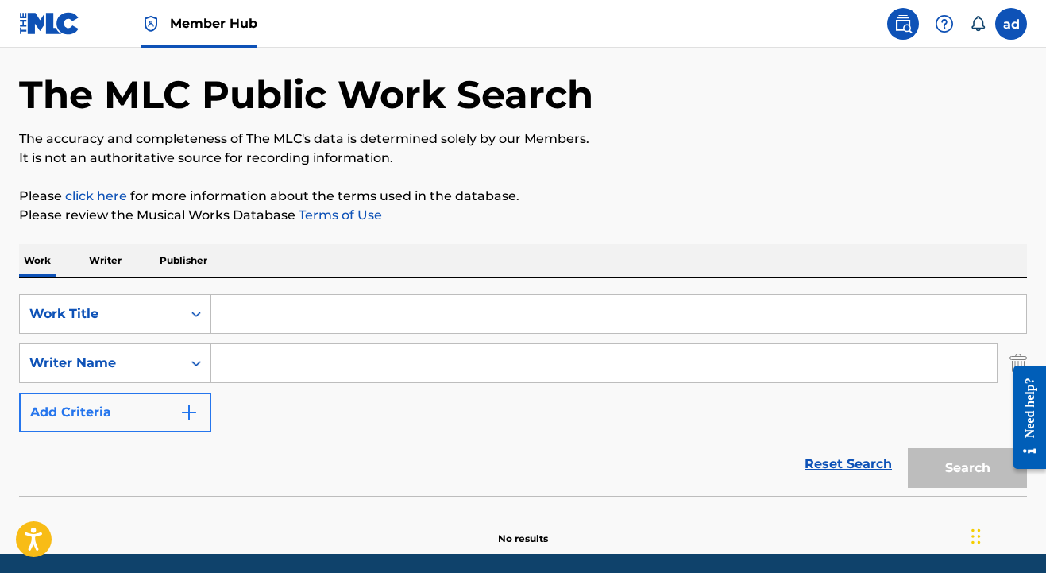
click at [137, 403] on button "Add Criteria" at bounding box center [115, 412] width 192 height 40
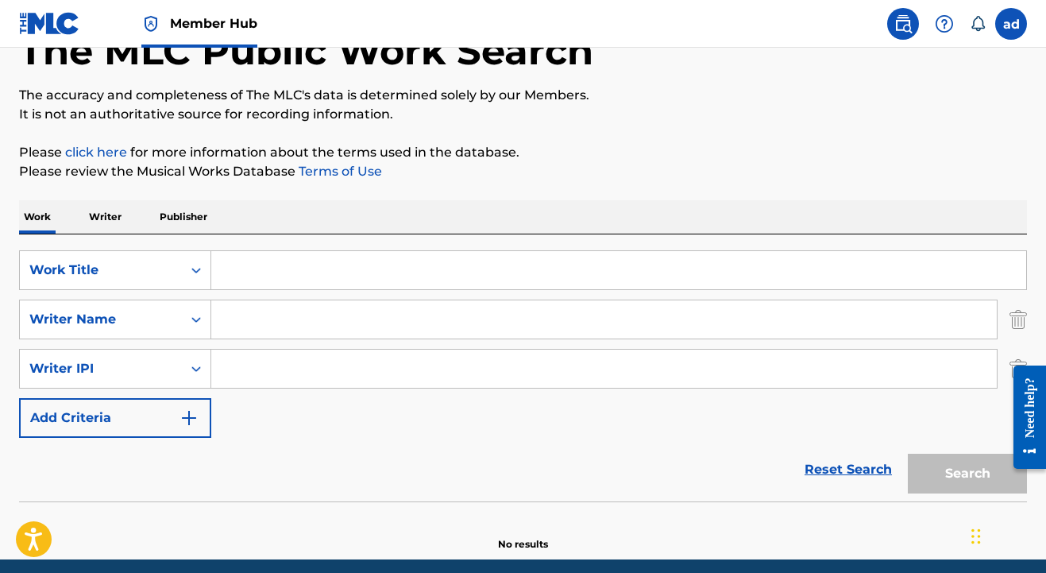
scroll to position [161, 0]
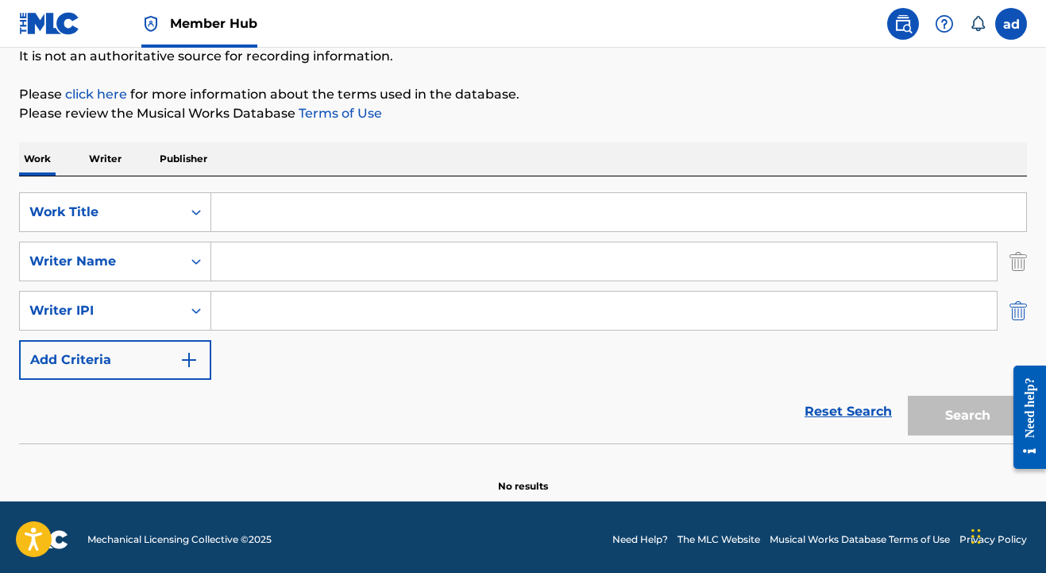
click at [1024, 312] on img "Search Form" at bounding box center [1018, 311] width 17 height 40
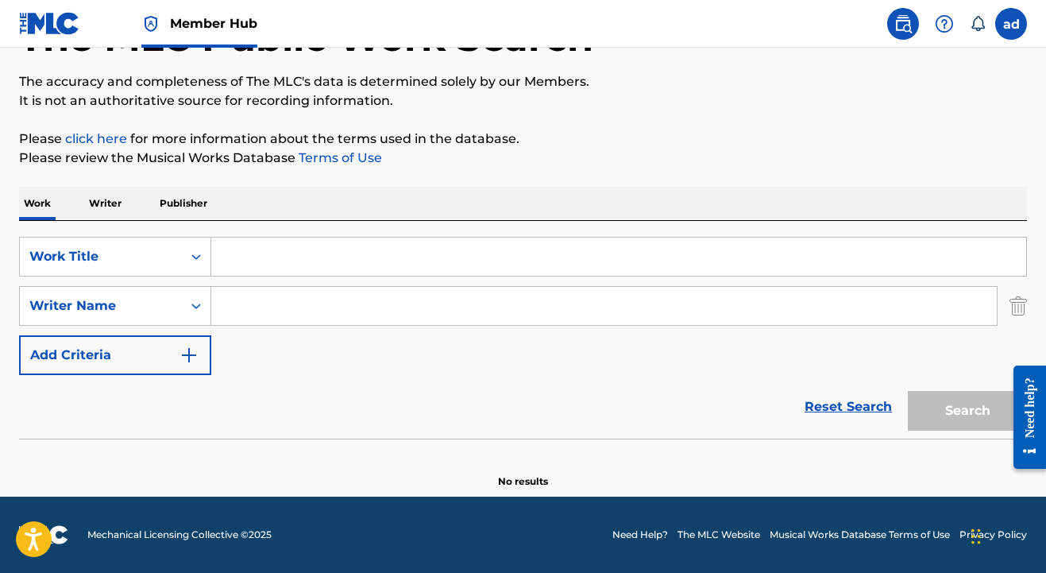
click at [372, 310] on input "Search Form" at bounding box center [604, 306] width 786 height 38
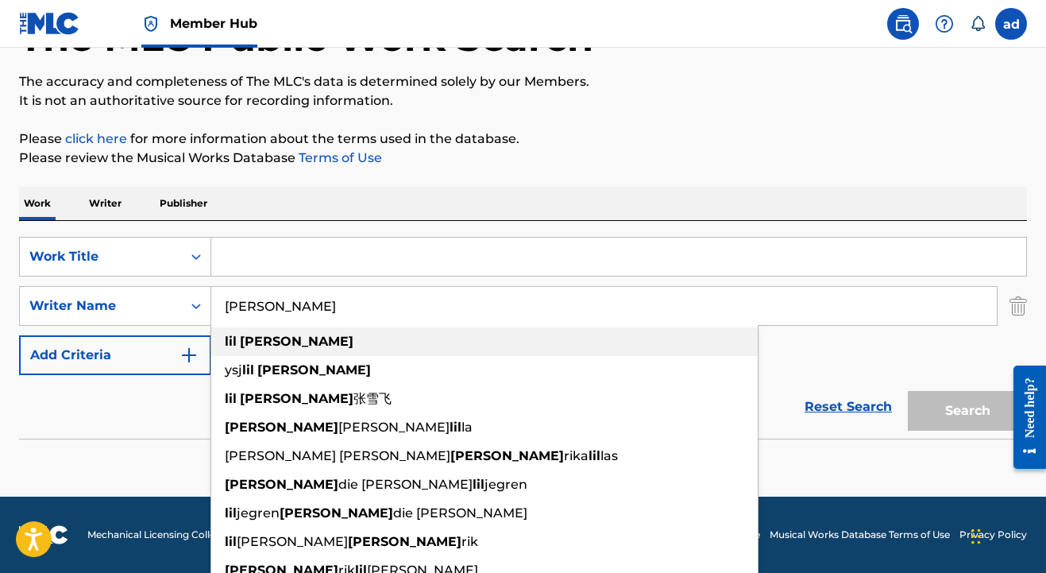
type input "lil fred"
click at [336, 346] on div "lil fred" at bounding box center [484, 341] width 547 height 29
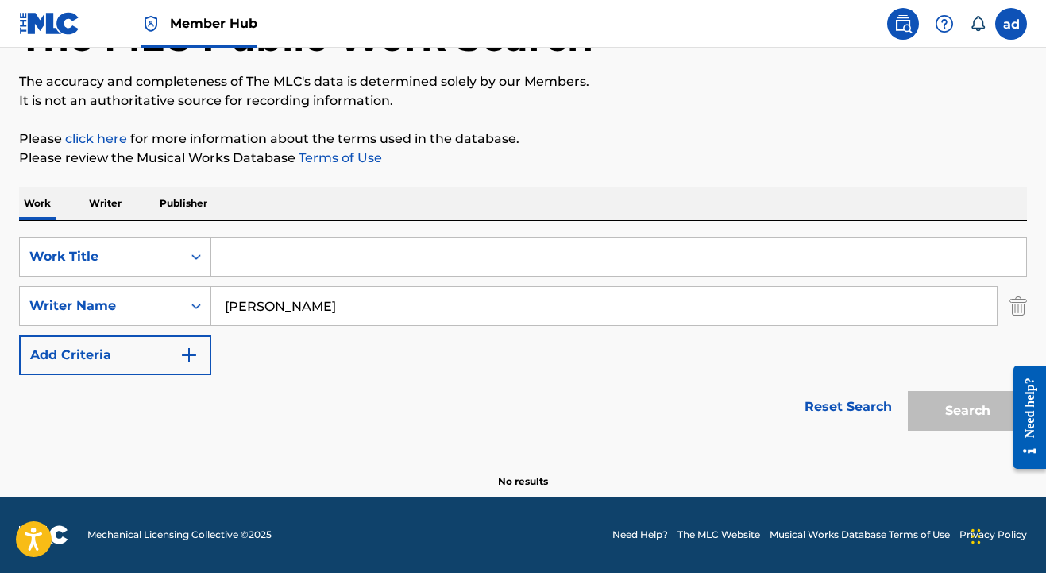
click at [347, 273] on input "Search Form" at bounding box center [618, 257] width 815 height 38
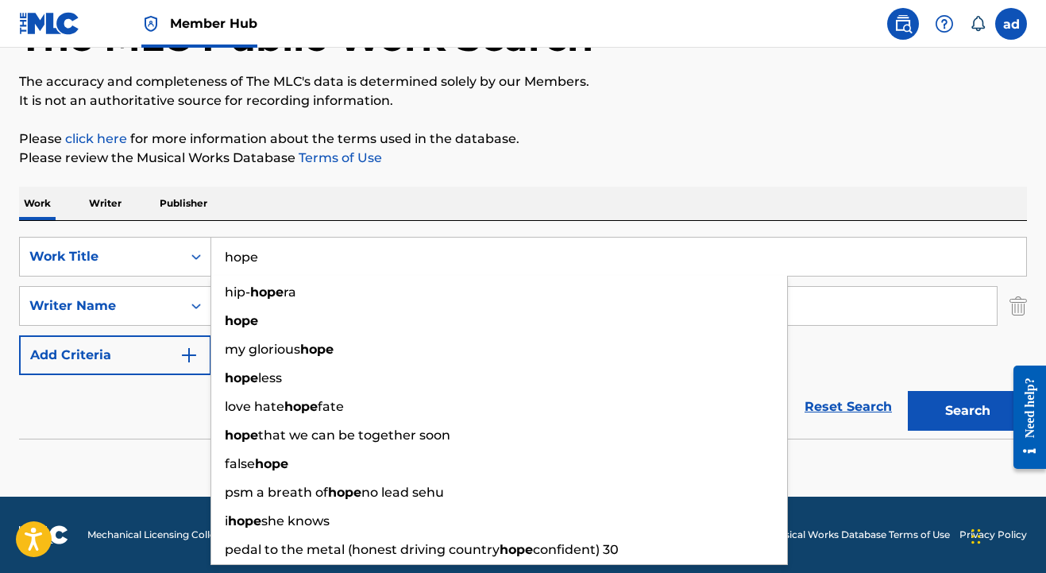
type input "hope"
click at [968, 411] on button "Search" at bounding box center [967, 411] width 119 height 40
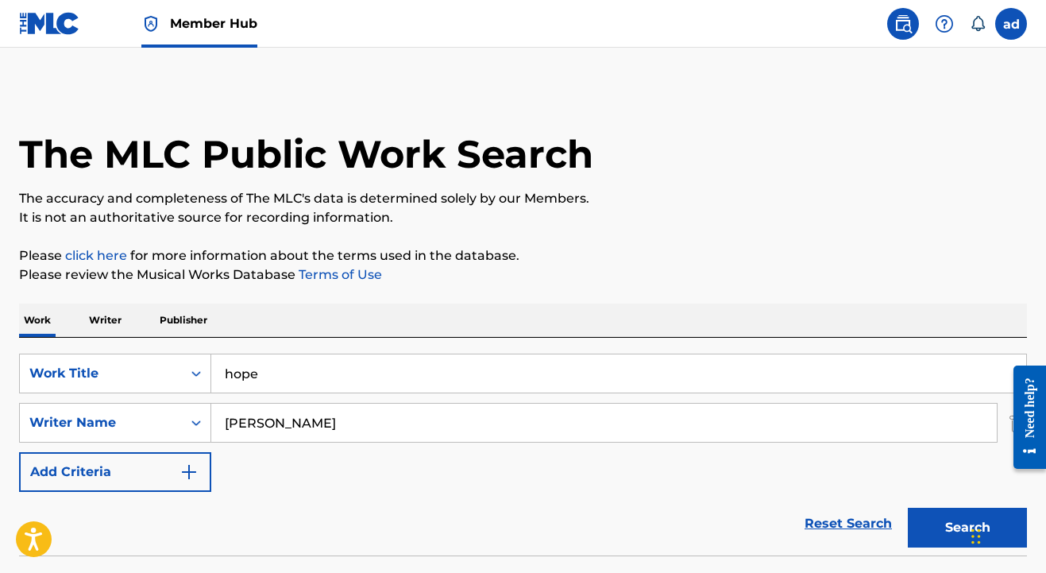
scroll to position [0, 0]
click at [910, 22] on img at bounding box center [903, 23] width 19 height 19
click at [906, 26] on img at bounding box center [903, 23] width 19 height 19
click at [104, 315] on p "Writer" at bounding box center [105, 319] width 42 height 33
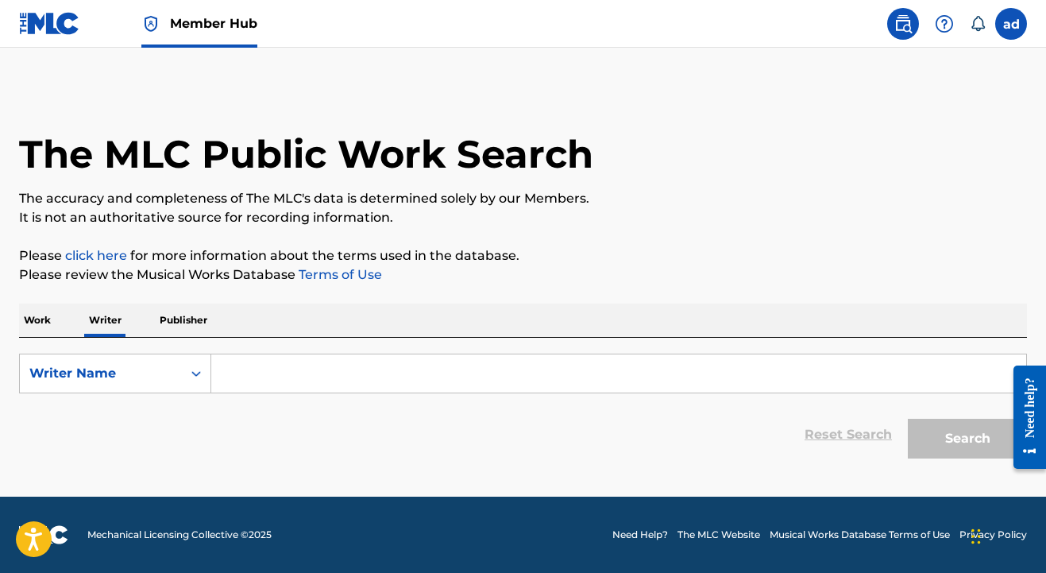
click at [278, 364] on input "Search Form" at bounding box center [618, 373] width 815 height 38
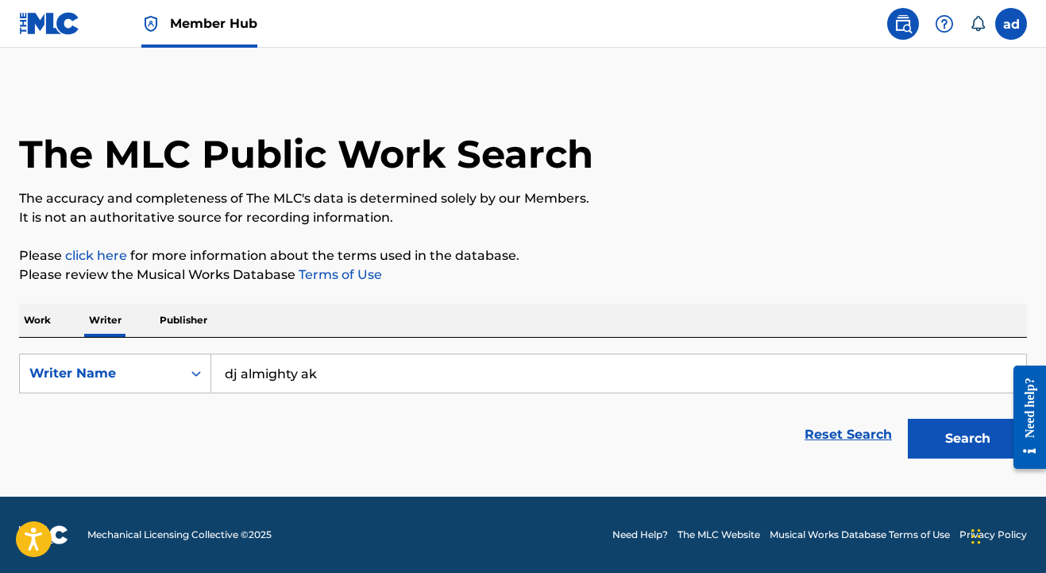
click at [968, 439] on button "Search" at bounding box center [967, 439] width 119 height 40
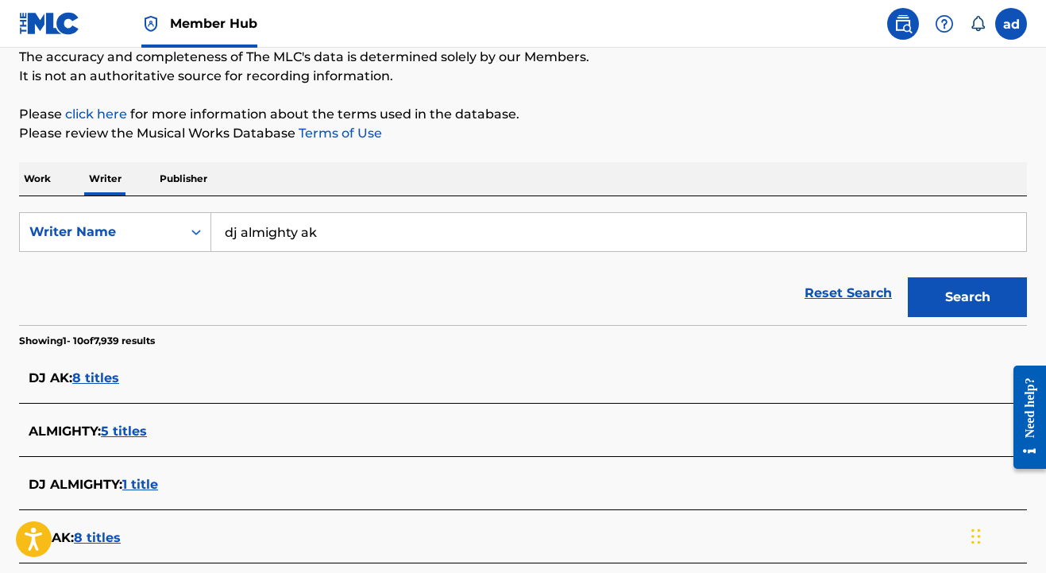
scroll to position [145, 0]
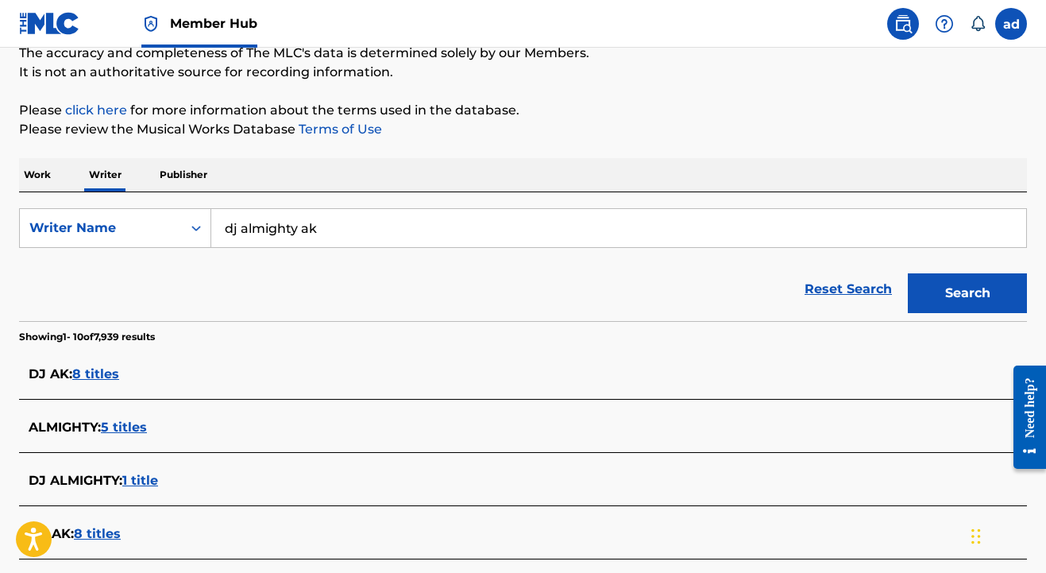
click at [98, 379] on span "8 titles" at bounding box center [95, 373] width 47 height 15
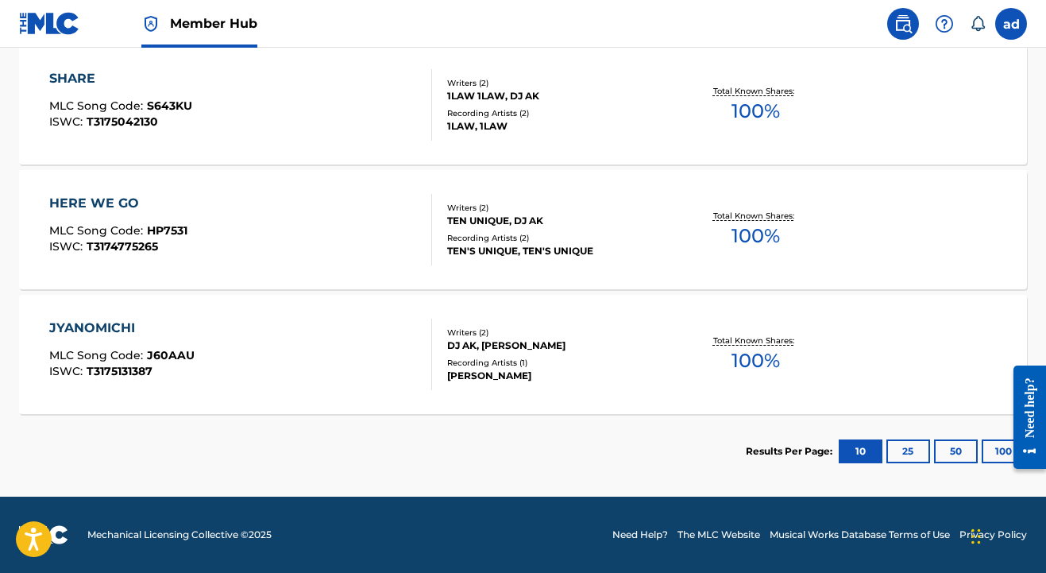
scroll to position [1115, 0]
click at [994, 452] on button "100" at bounding box center [1004, 451] width 44 height 24
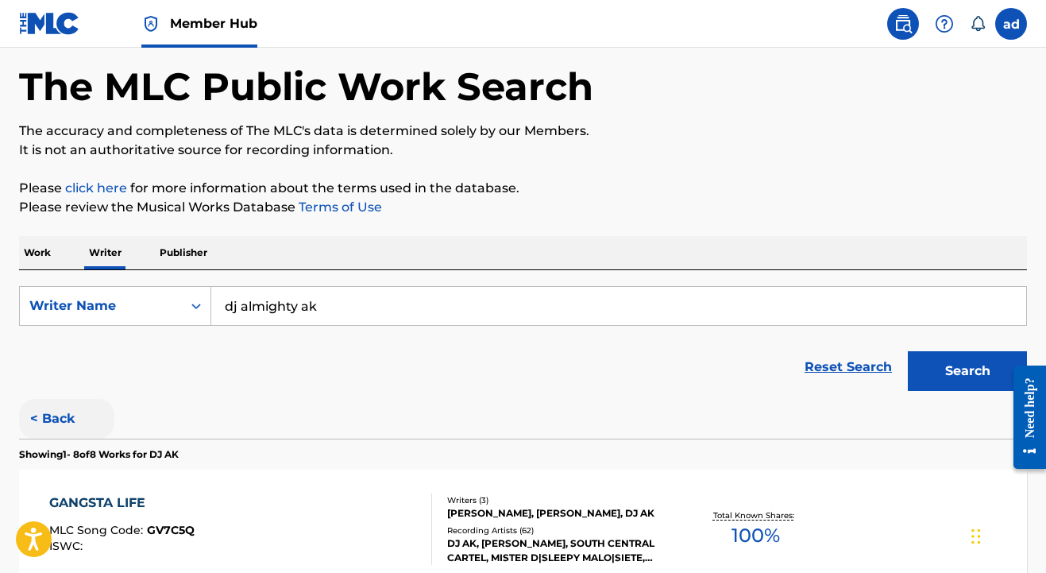
click at [56, 428] on button "< Back" at bounding box center [66, 419] width 95 height 40
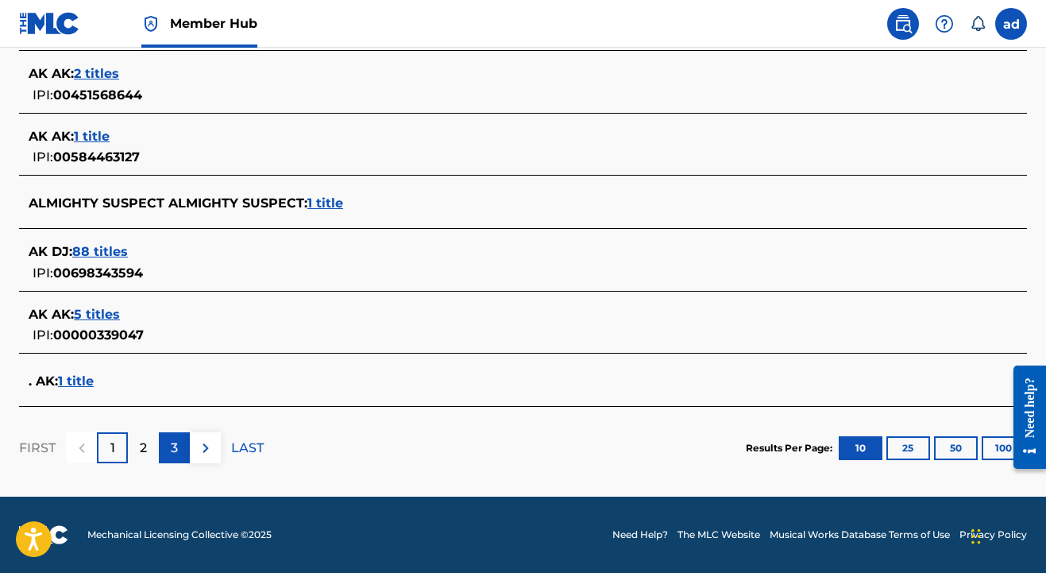
scroll to position [654, 0]
click at [140, 442] on p "2" at bounding box center [143, 448] width 7 height 19
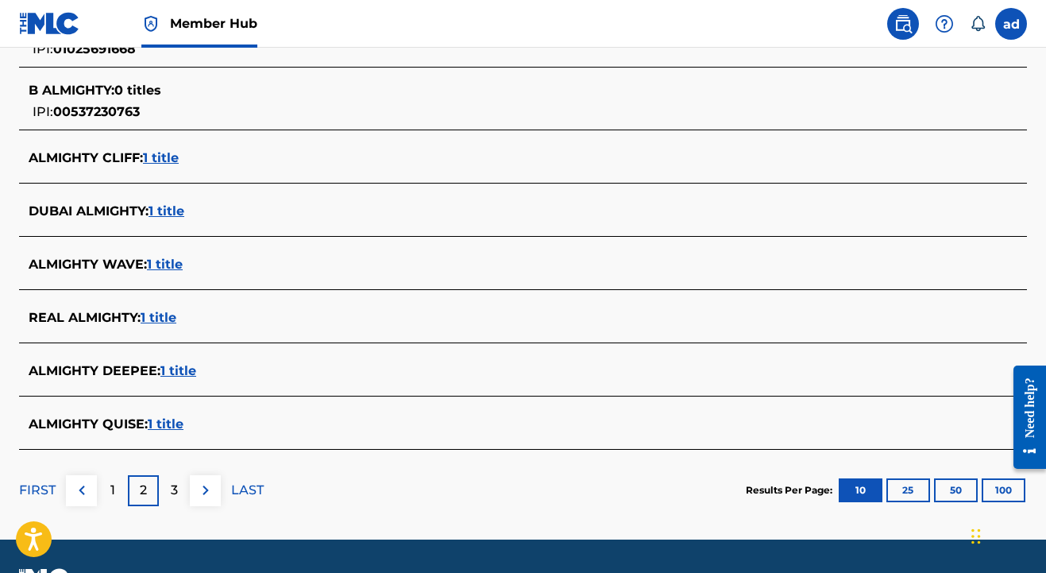
scroll to position [601, 0]
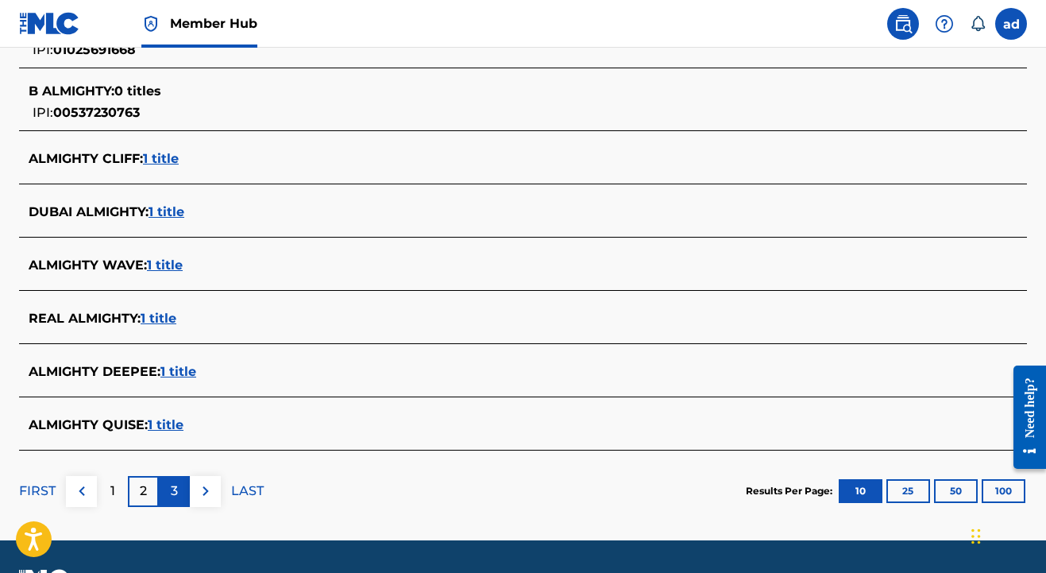
click at [163, 485] on div "3" at bounding box center [174, 491] width 31 height 31
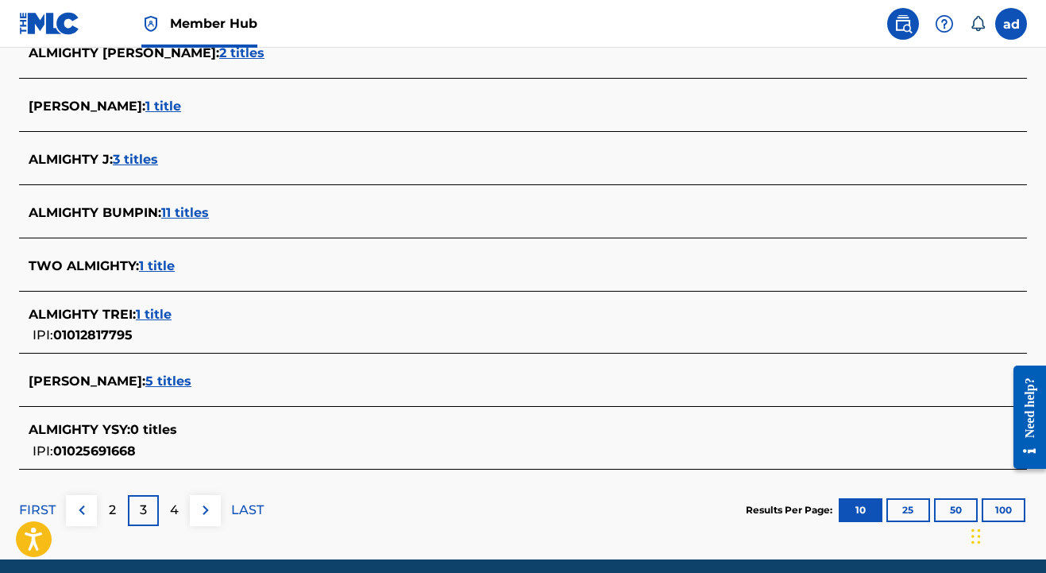
scroll to position [584, 0]
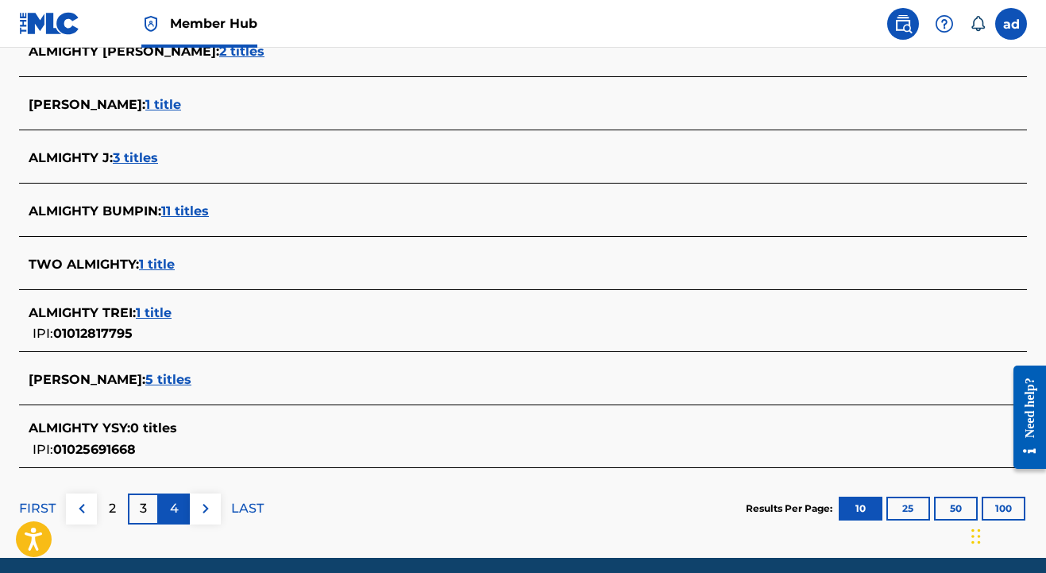
click at [177, 509] on p "4" at bounding box center [174, 508] width 9 height 19
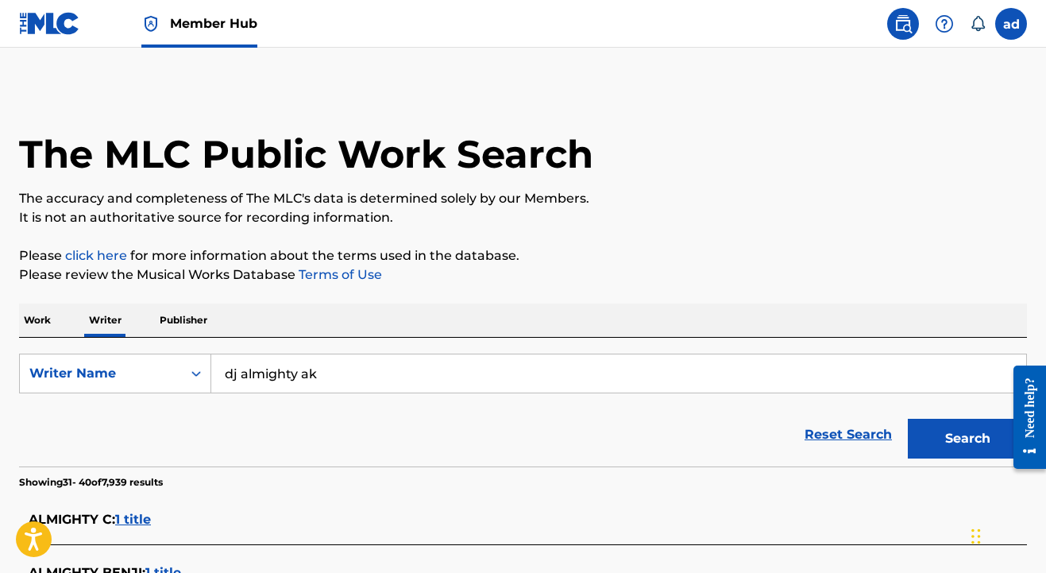
scroll to position [0, 0]
click at [324, 376] on input "dj almighty ak" at bounding box center [618, 373] width 815 height 38
type input "Akiva dj ak"
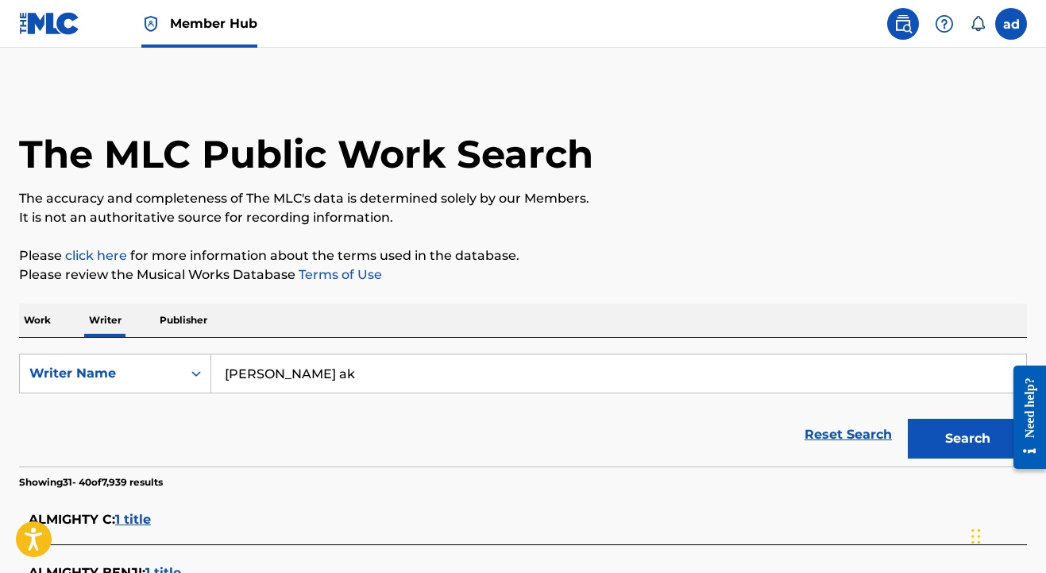
click at [968, 439] on button "Search" at bounding box center [967, 439] width 119 height 40
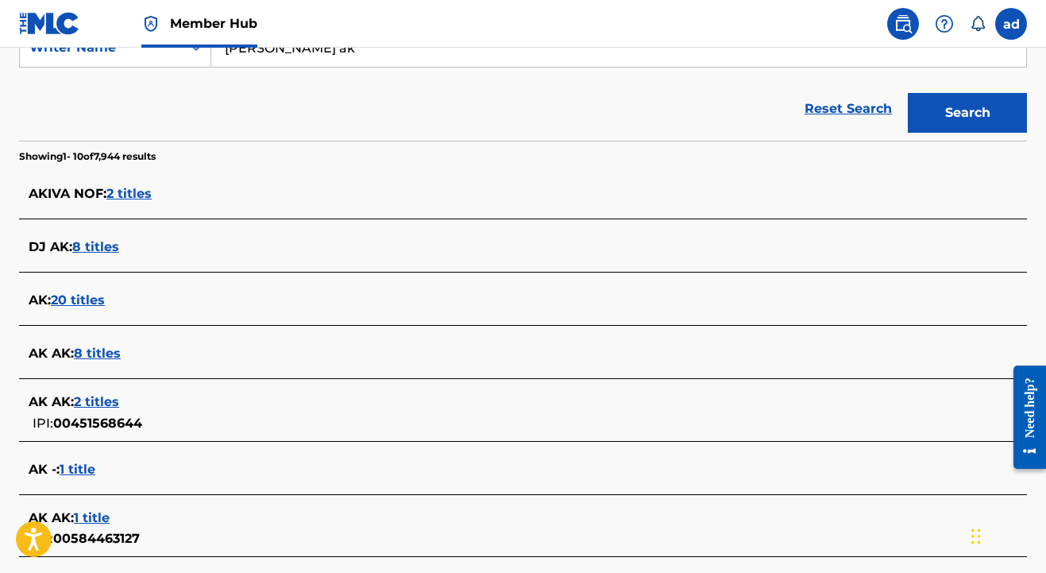
scroll to position [292, 0]
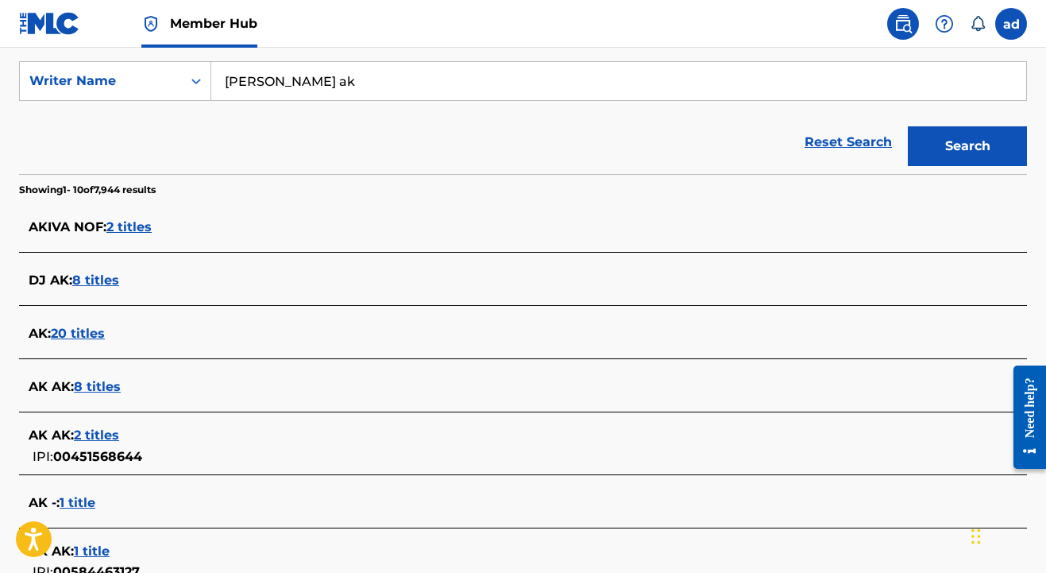
click at [94, 282] on span "8 titles" at bounding box center [95, 279] width 47 height 15
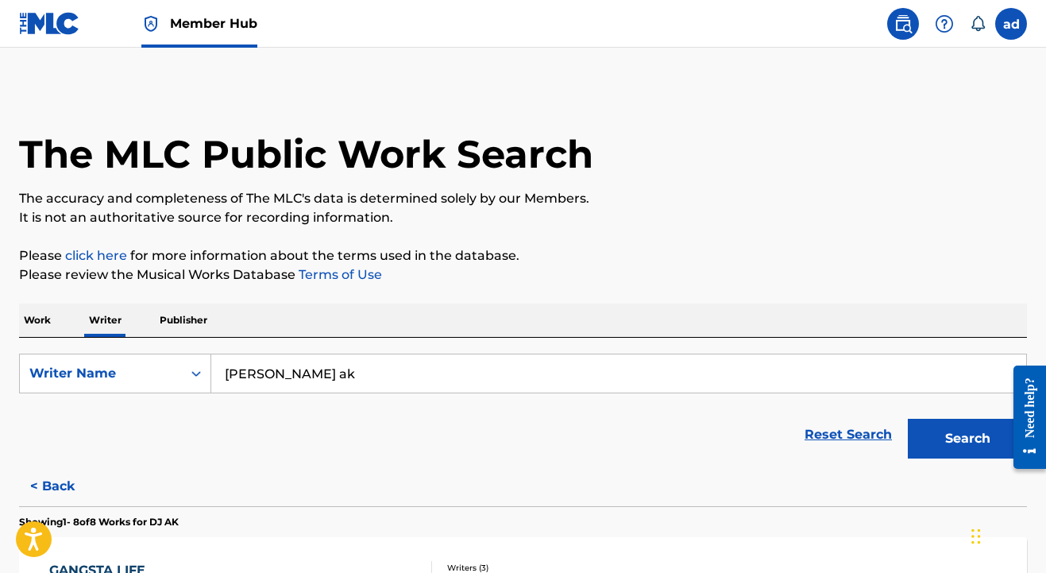
scroll to position [0, 0]
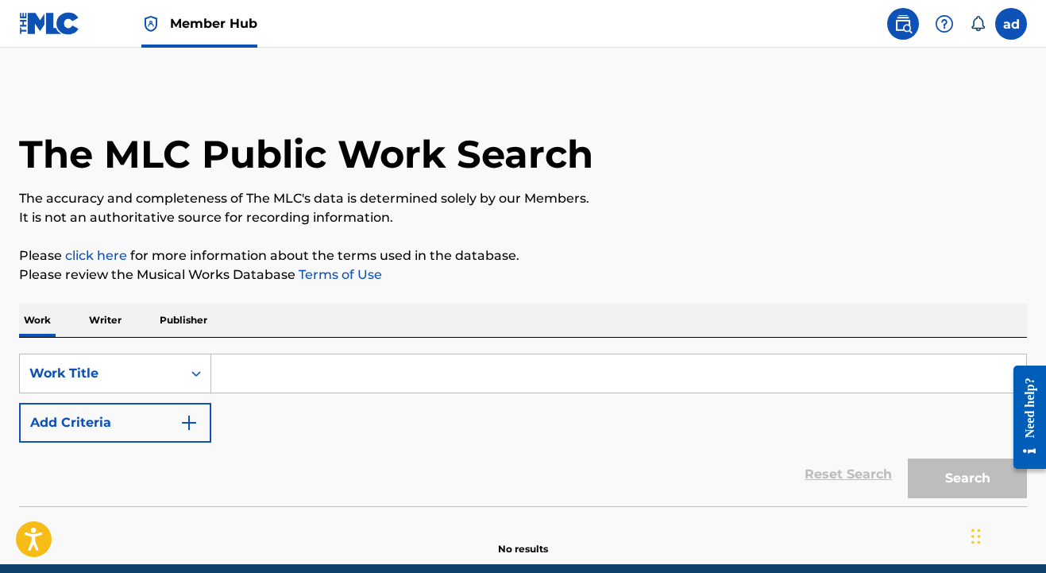
click at [278, 385] on input "Search Form" at bounding box center [618, 373] width 815 height 38
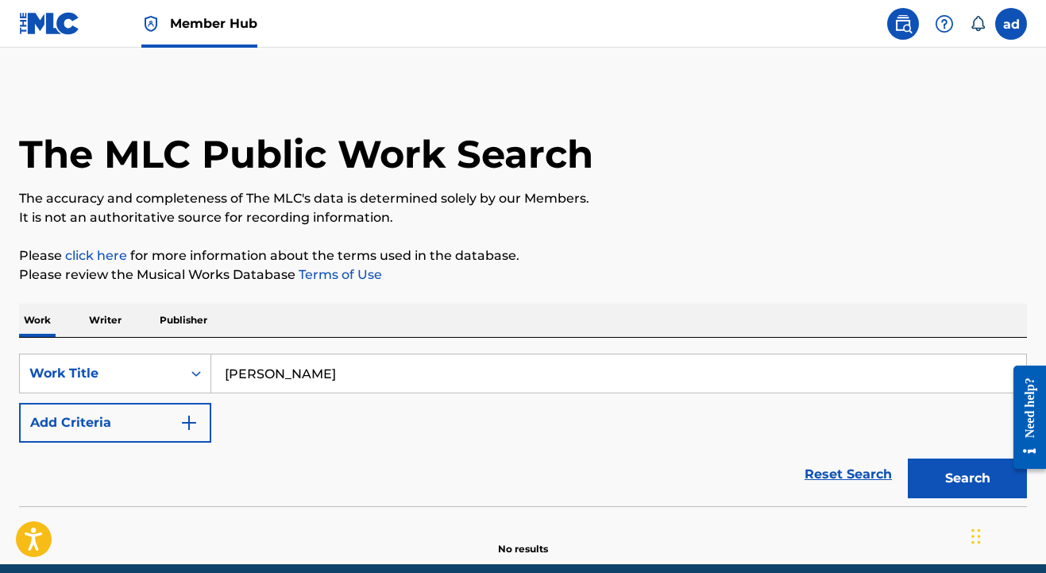
type input "Akiva druses"
click at [968, 478] on button "Search" at bounding box center [967, 478] width 119 height 40
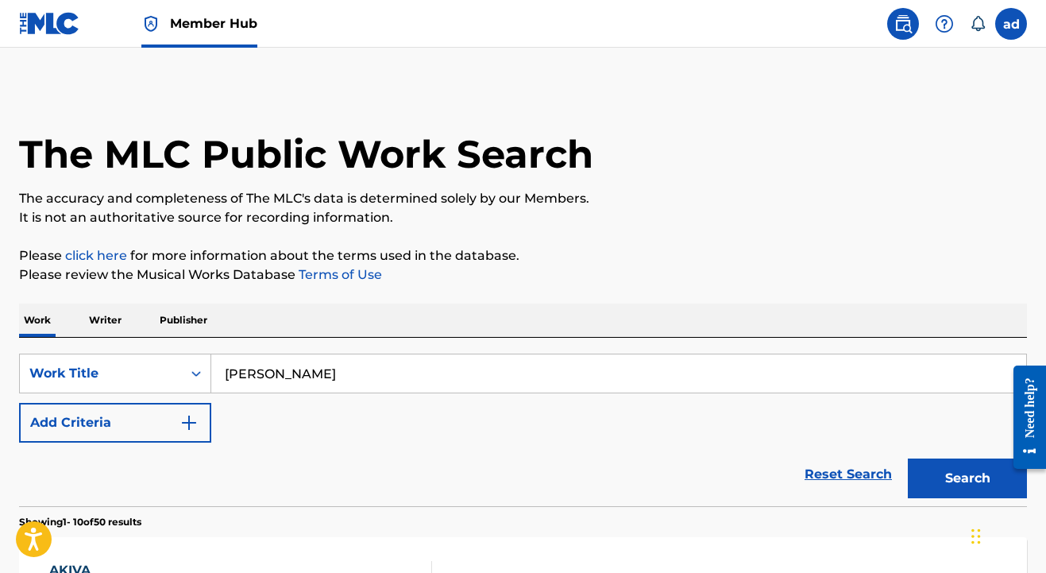
click at [106, 319] on p "Writer" at bounding box center [105, 319] width 42 height 33
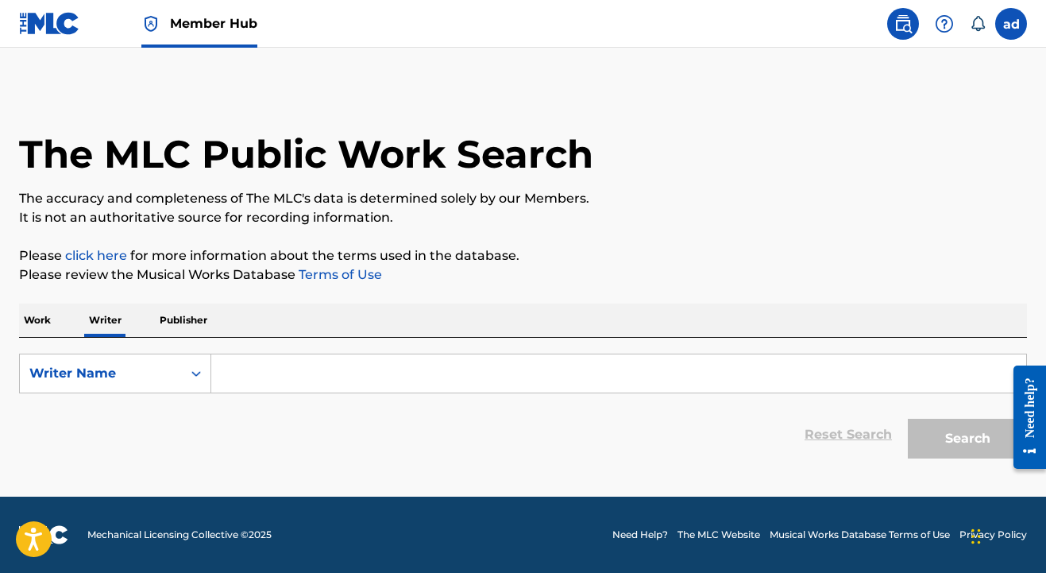
click at [282, 381] on input "Search Form" at bounding box center [618, 373] width 815 height 38
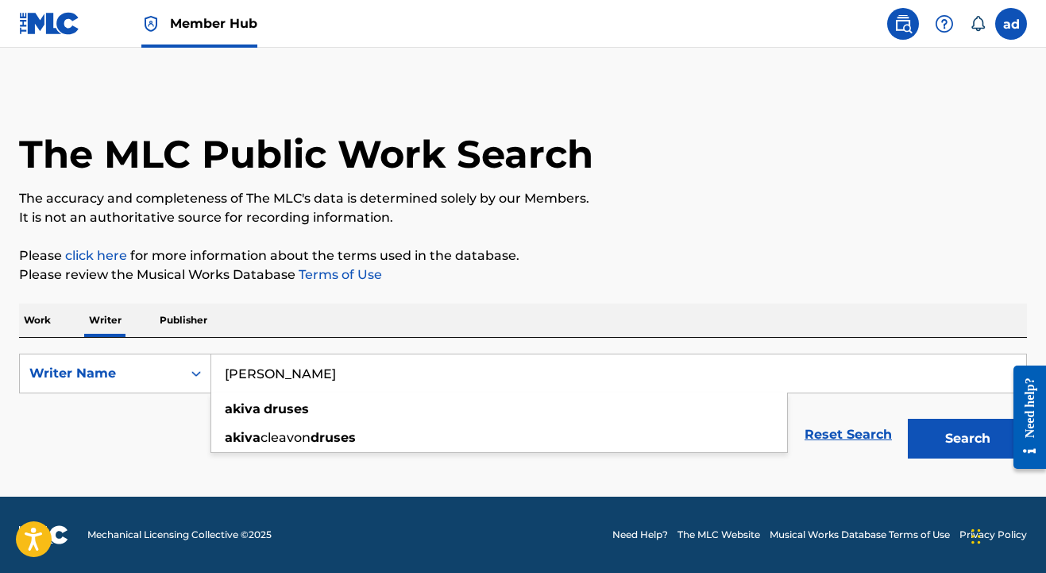
type input "akiva druses"
click at [968, 439] on button "Search" at bounding box center [967, 439] width 119 height 40
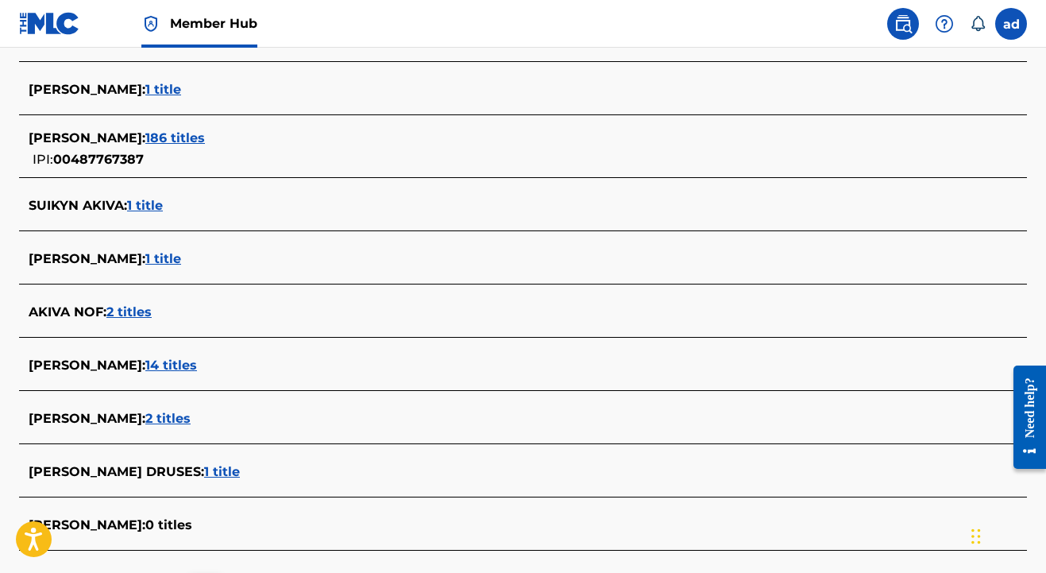
scroll to position [494, 0]
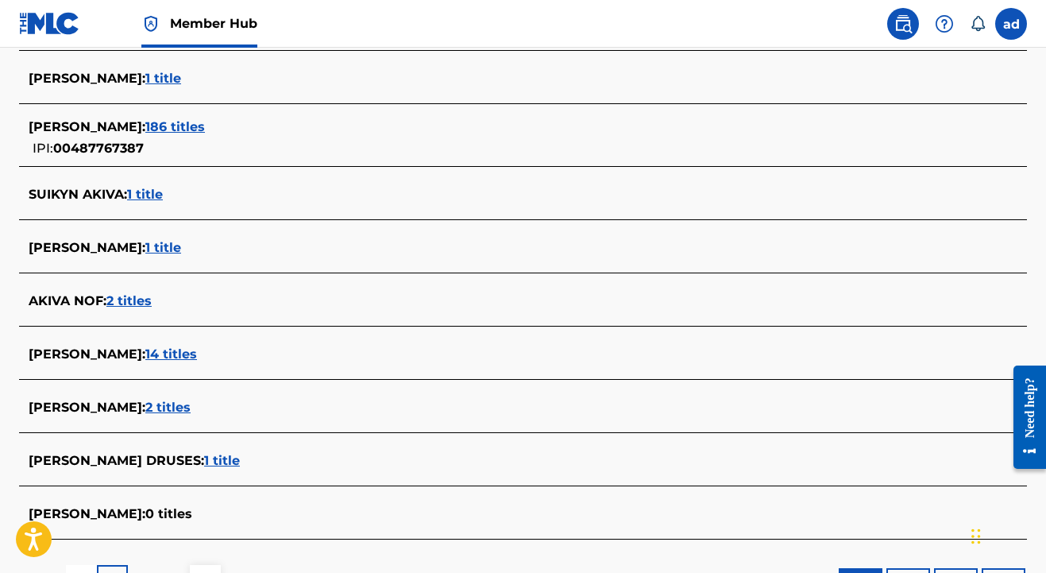
click at [155, 405] on span "2 titles" at bounding box center [167, 407] width 45 height 15
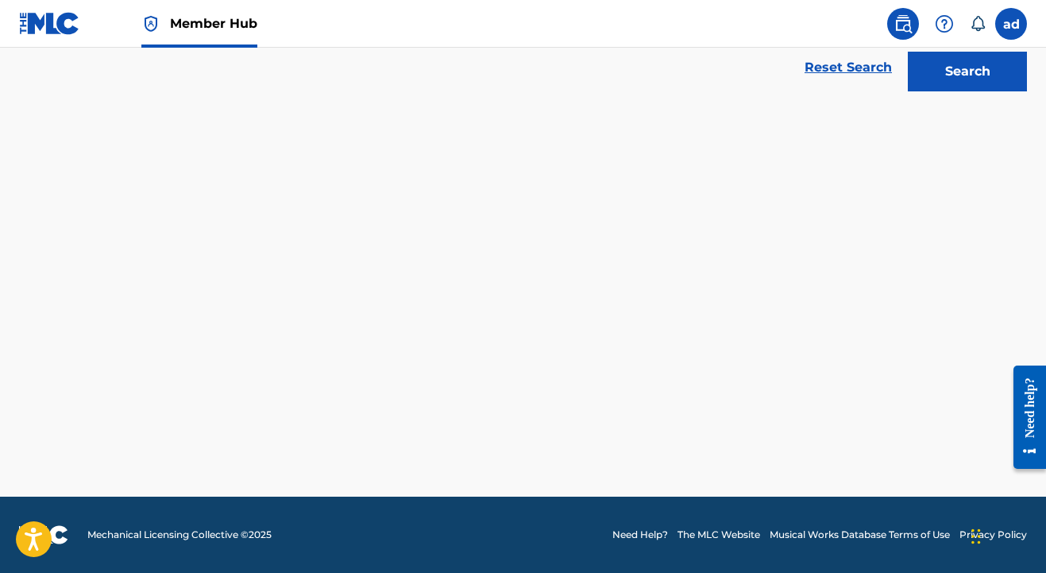
scroll to position [367, 0]
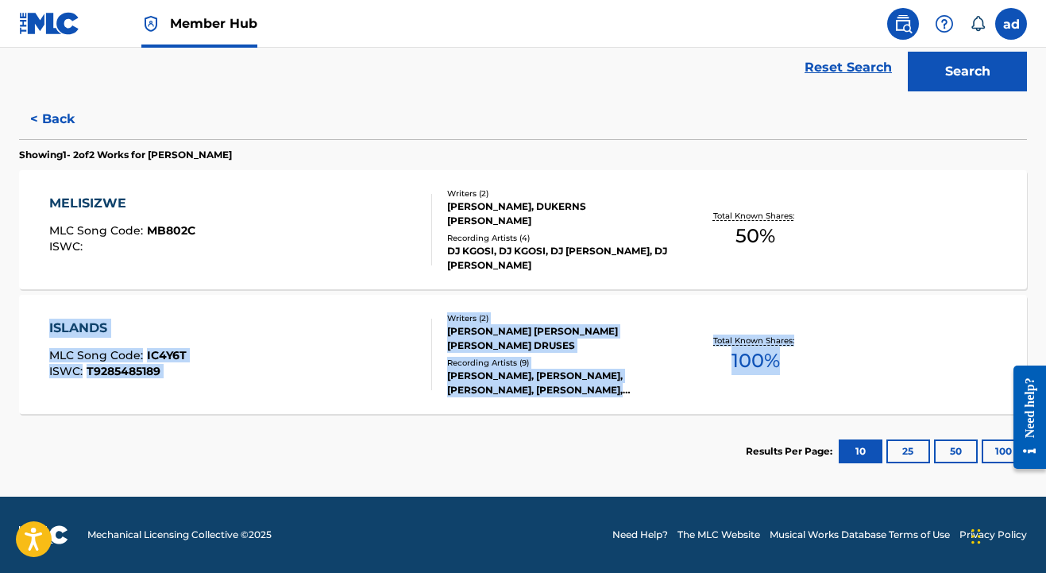
click at [730, 350] on div "Total Known Shares: 100 %" at bounding box center [756, 354] width 168 height 48
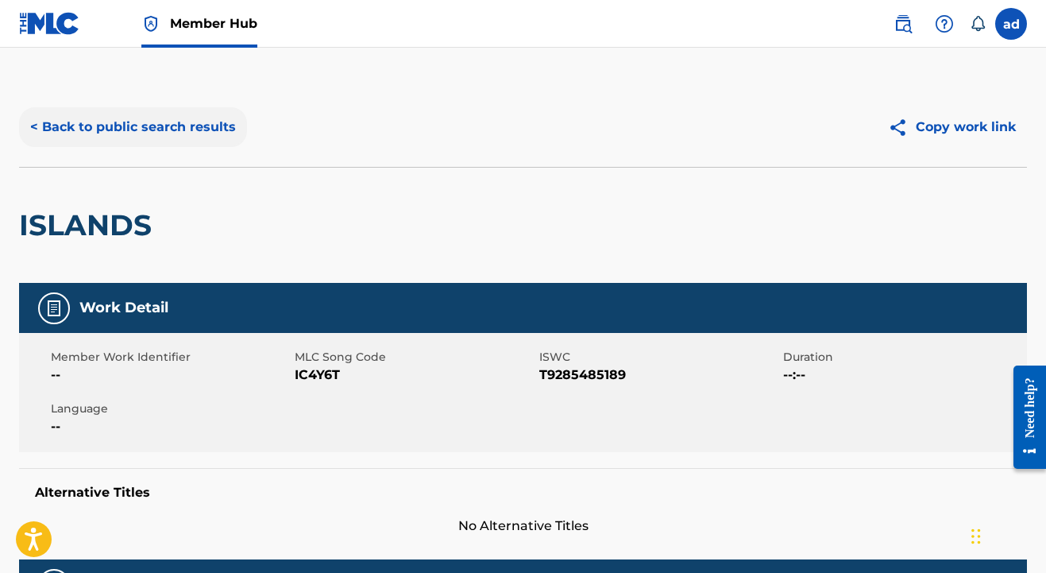
click at [162, 122] on button "< Back to public search results" at bounding box center [133, 127] width 228 height 40
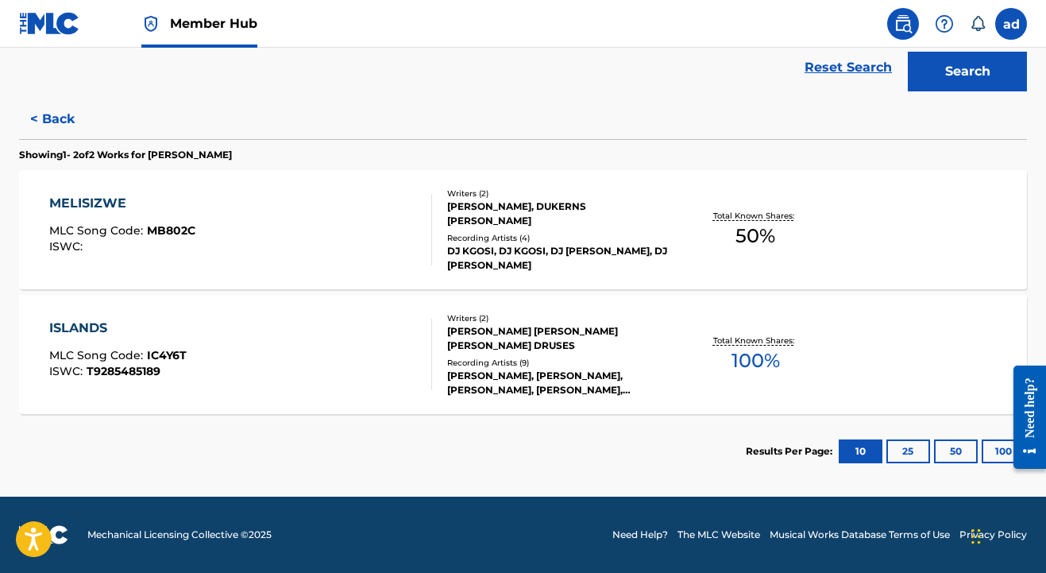
scroll to position [367, 0]
click at [547, 377] on div "WILLIE WATERS, DJ AK, WILLIE WATERS, WILLIE WATERS, WILLIE WATERS, WILLIE WATERS" at bounding box center [559, 383] width 224 height 29
click at [896, 446] on button "25" at bounding box center [909, 451] width 44 height 24
click at [58, 117] on button "< Back" at bounding box center [66, 119] width 95 height 40
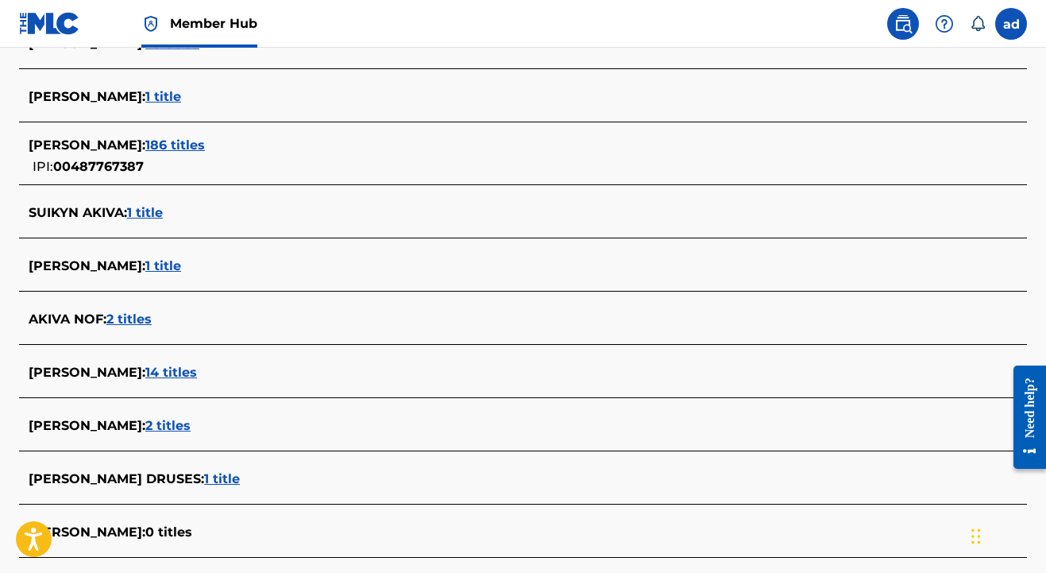
scroll to position [500, 0]
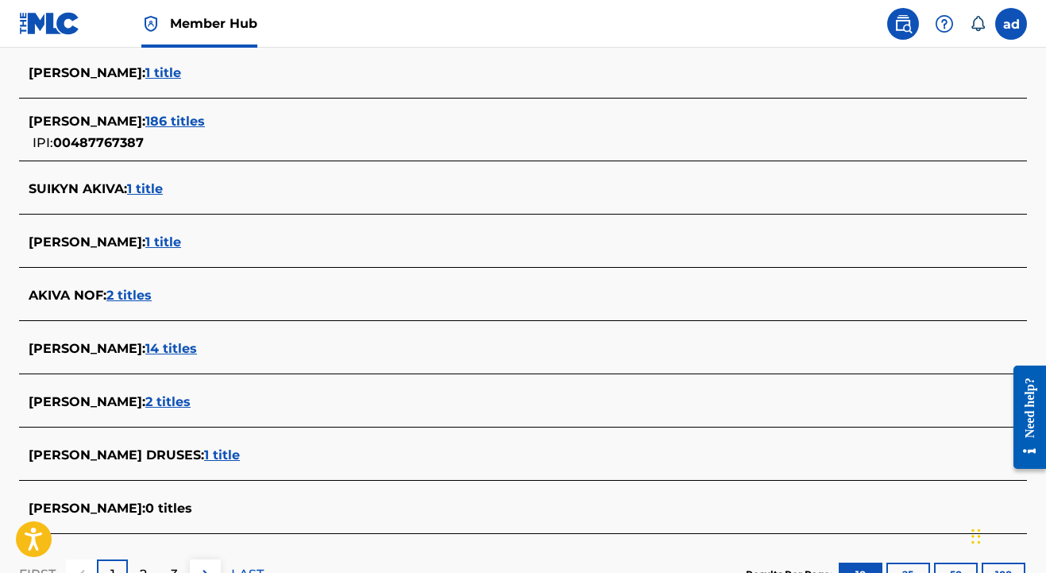
click at [220, 452] on span "1 title" at bounding box center [222, 454] width 36 height 15
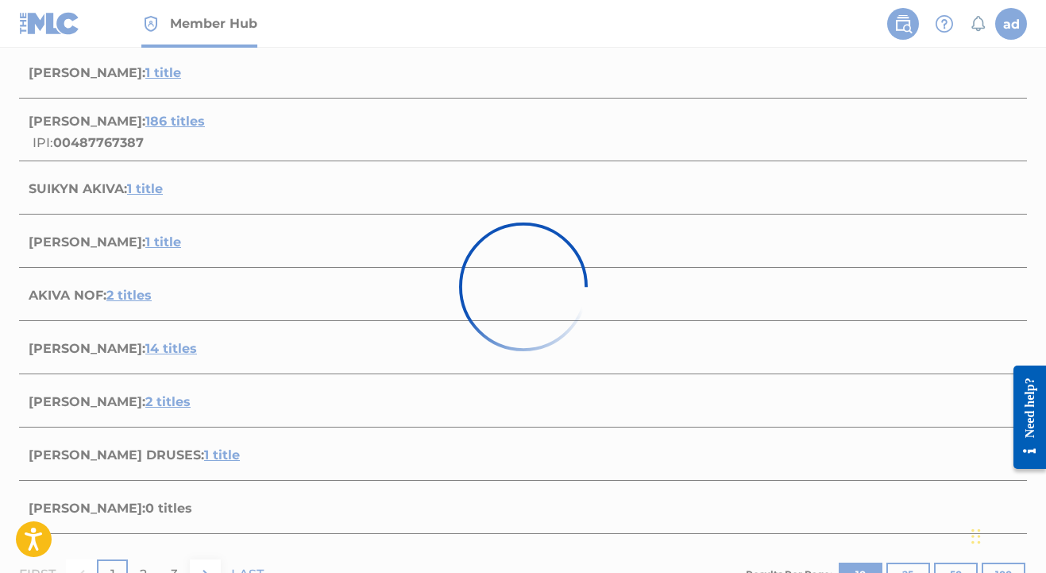
scroll to position [242, 0]
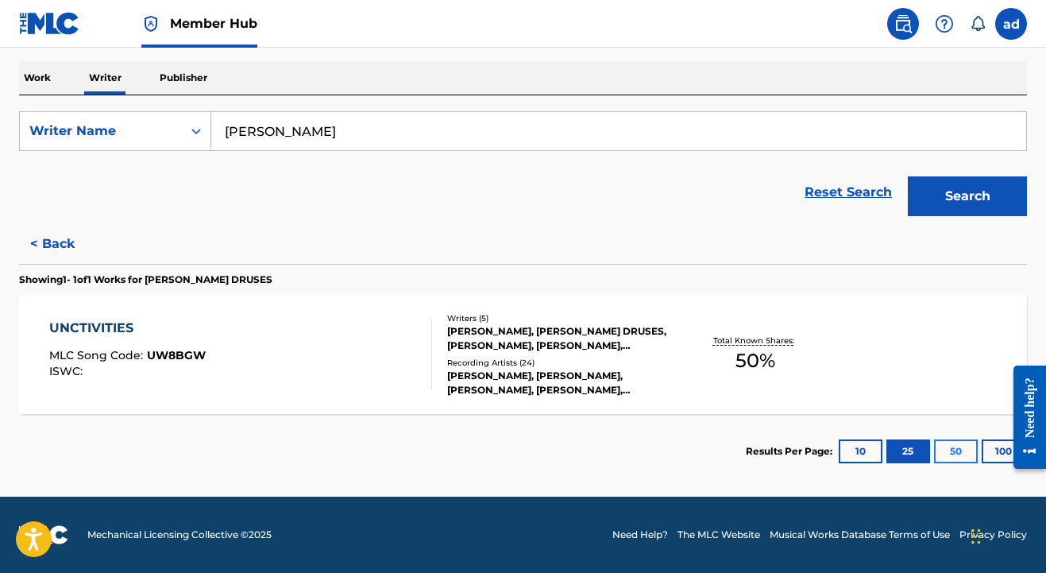
click at [949, 444] on button "50" at bounding box center [956, 451] width 44 height 24
click at [102, 83] on p "Writer" at bounding box center [105, 77] width 42 height 33
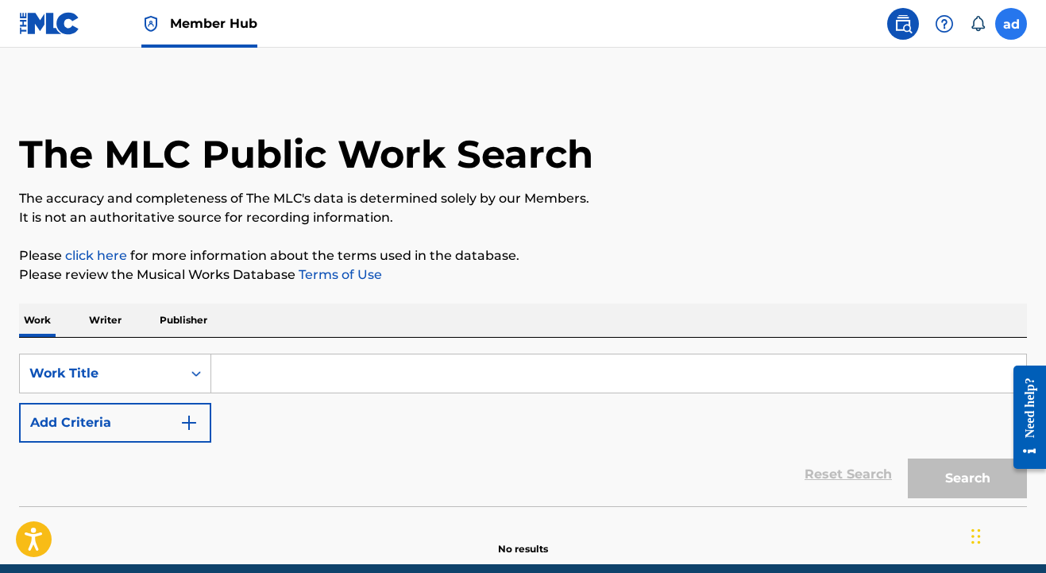
click at [1011, 33] on label at bounding box center [1011, 24] width 32 height 32
click at [1011, 24] on input "ad [PERSON_NAME] [EMAIL_ADDRESS][DOMAIN_NAME] Notification Preferences Profile …" at bounding box center [1011, 24] width 0 height 0
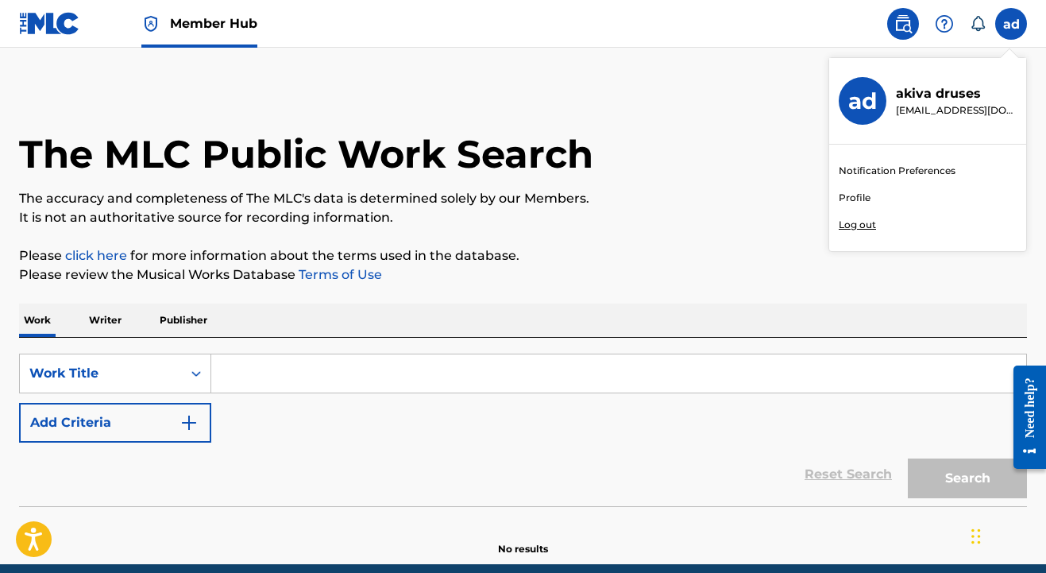
click at [869, 226] on p "Log out" at bounding box center [857, 225] width 37 height 14
click at [1011, 24] on input "ad [PERSON_NAME] [EMAIL_ADDRESS][DOMAIN_NAME] Notification Preferences Profile …" at bounding box center [1011, 24] width 0 height 0
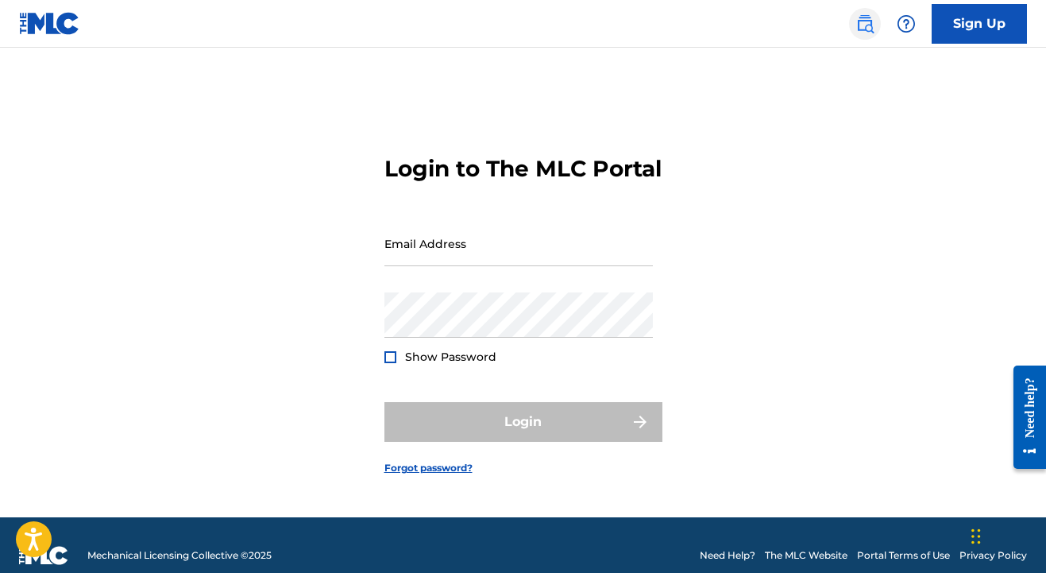
click at [866, 35] on link at bounding box center [865, 24] width 32 height 32
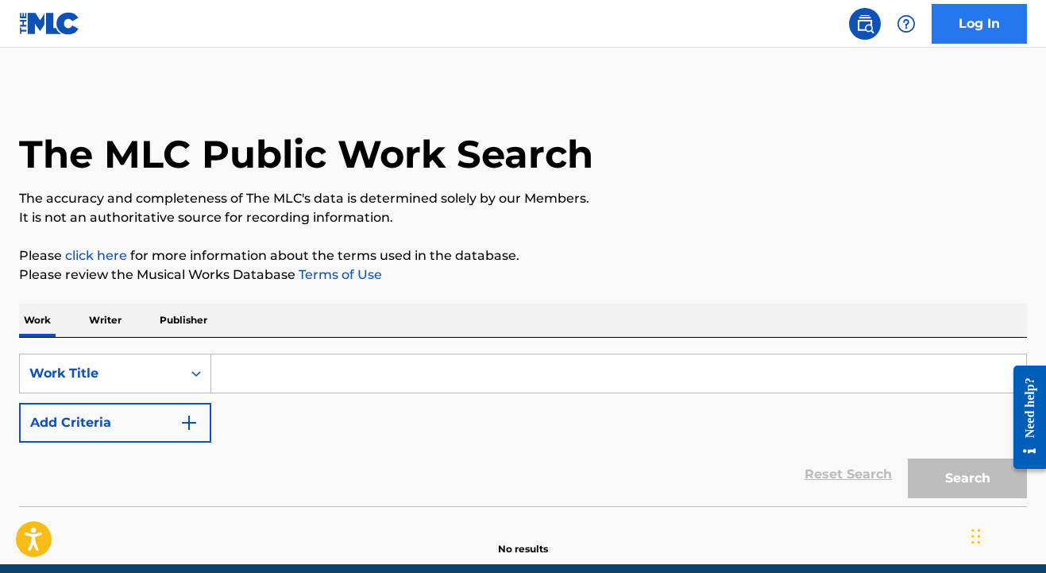
click at [978, 29] on link "Log In" at bounding box center [979, 24] width 95 height 40
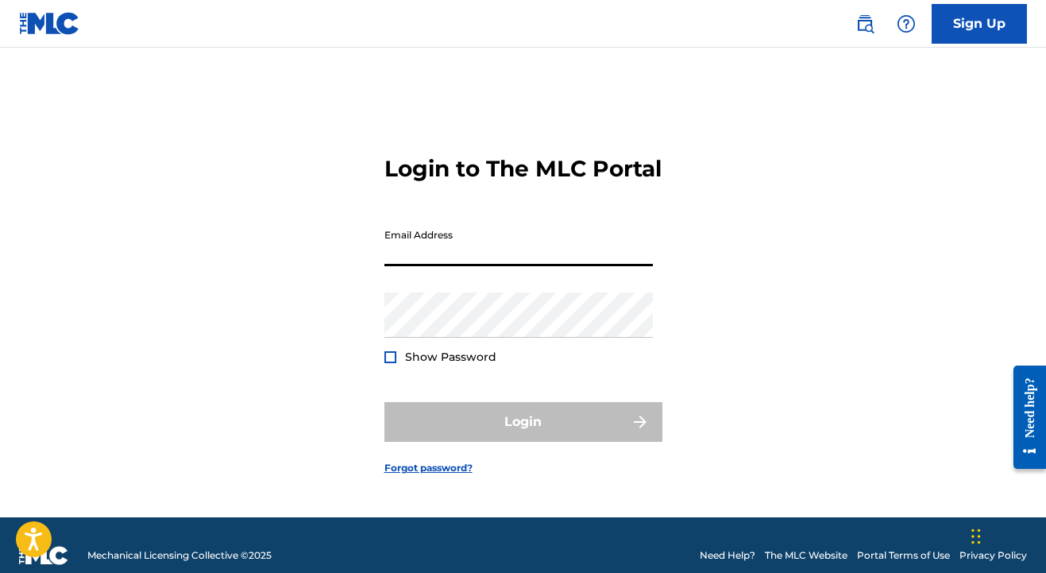
type input "[EMAIL_ADDRESS][DOMAIN_NAME]"
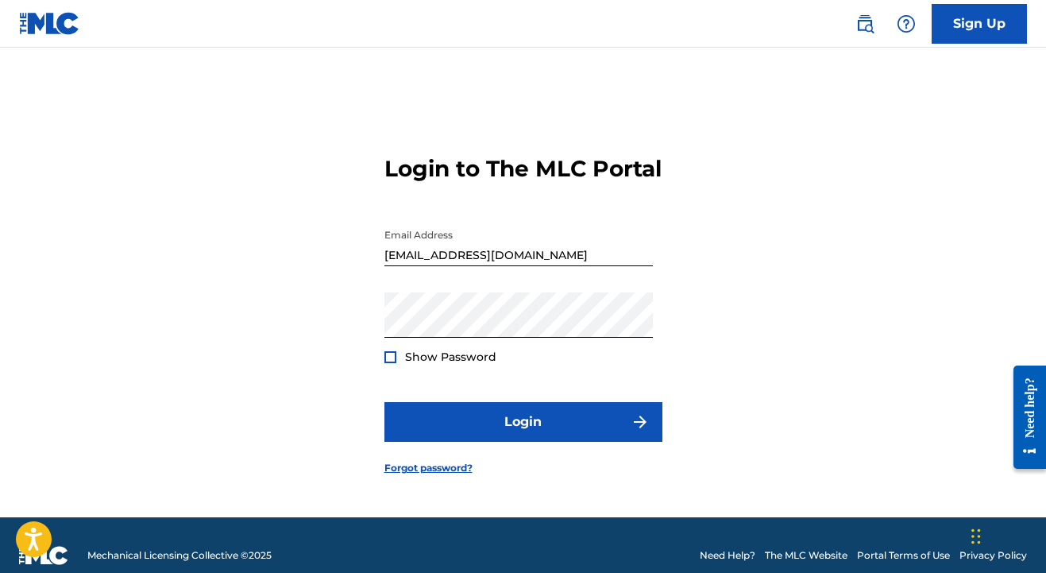
click at [458, 456] on form "Login to The MLC Portal Email Address [EMAIL_ADDRESS][DOMAIN_NAME] Password Sho…" at bounding box center [523, 302] width 278 height 430
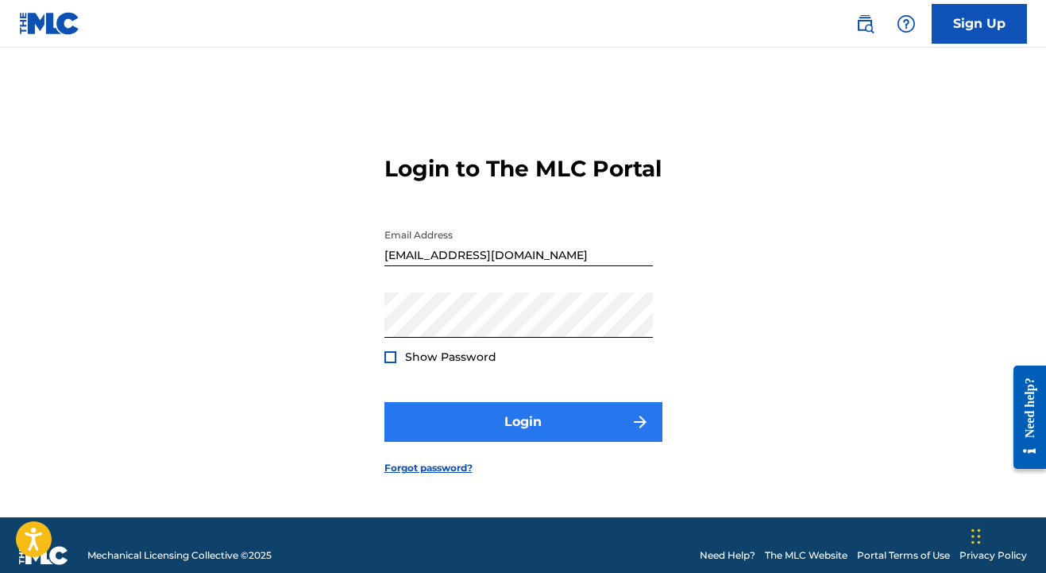
click at [468, 439] on button "Login" at bounding box center [523, 422] width 278 height 40
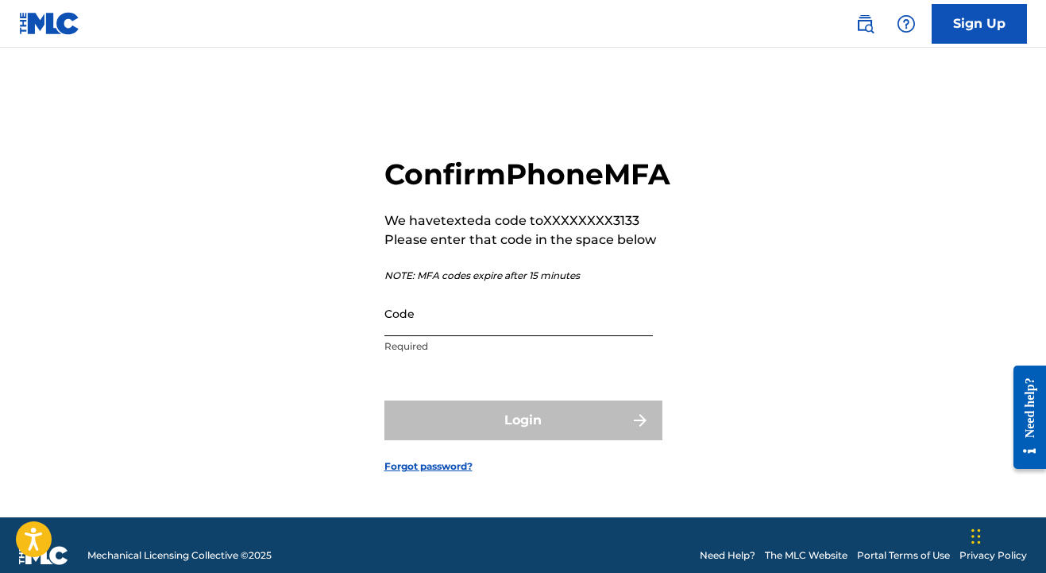
click at [489, 336] on input "Code" at bounding box center [518, 313] width 269 height 45
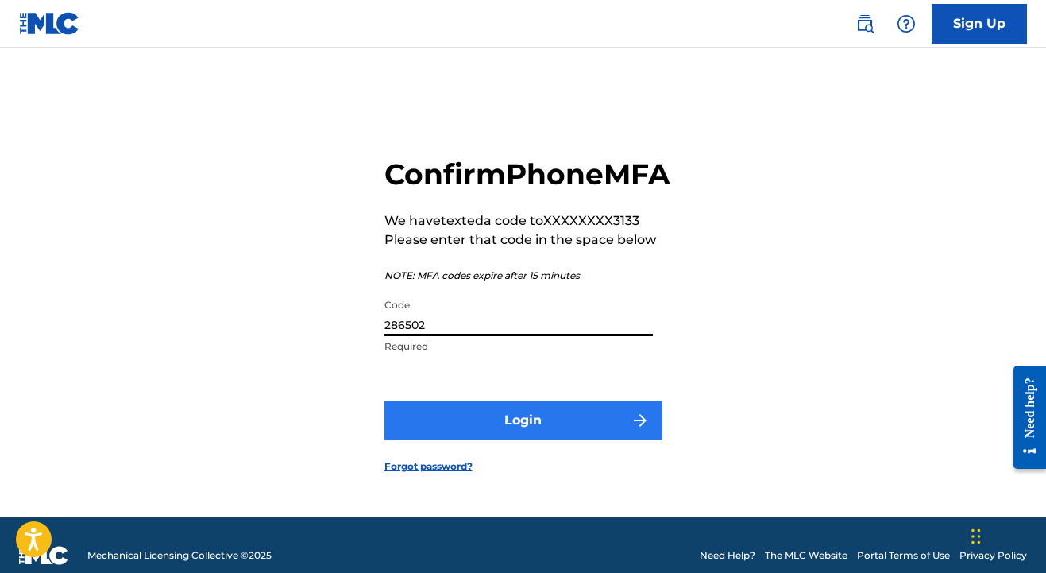
type input "286502"
click at [543, 440] on button "Login" at bounding box center [523, 420] width 278 height 40
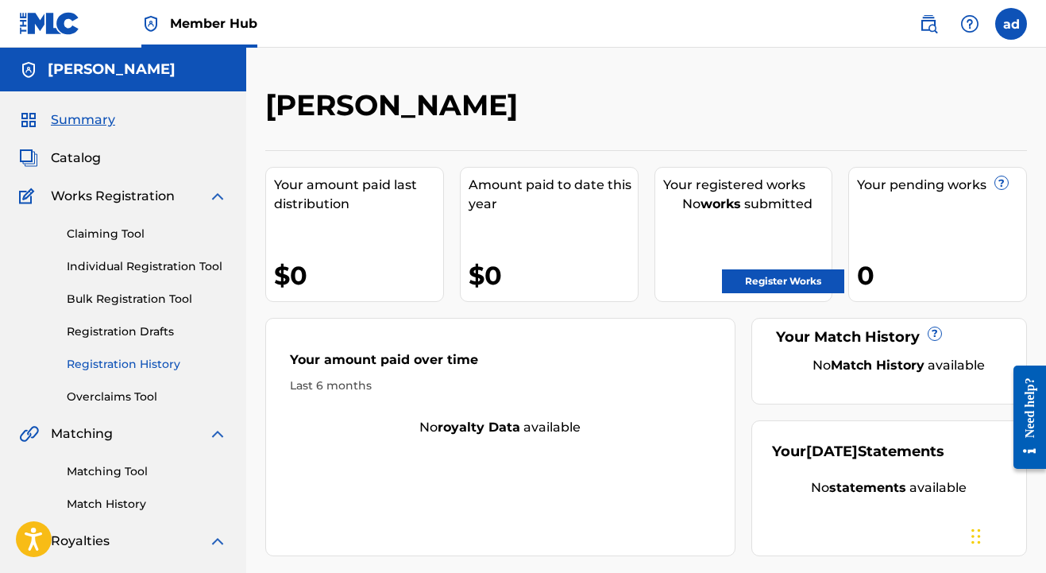
click at [126, 366] on link "Registration History" at bounding box center [147, 364] width 160 height 17
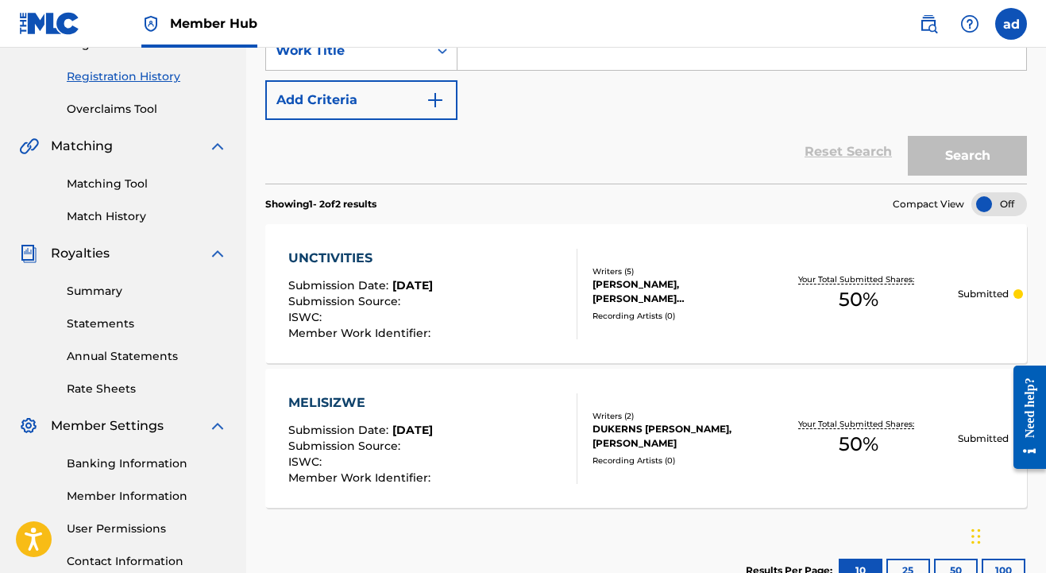
scroll to position [249, 0]
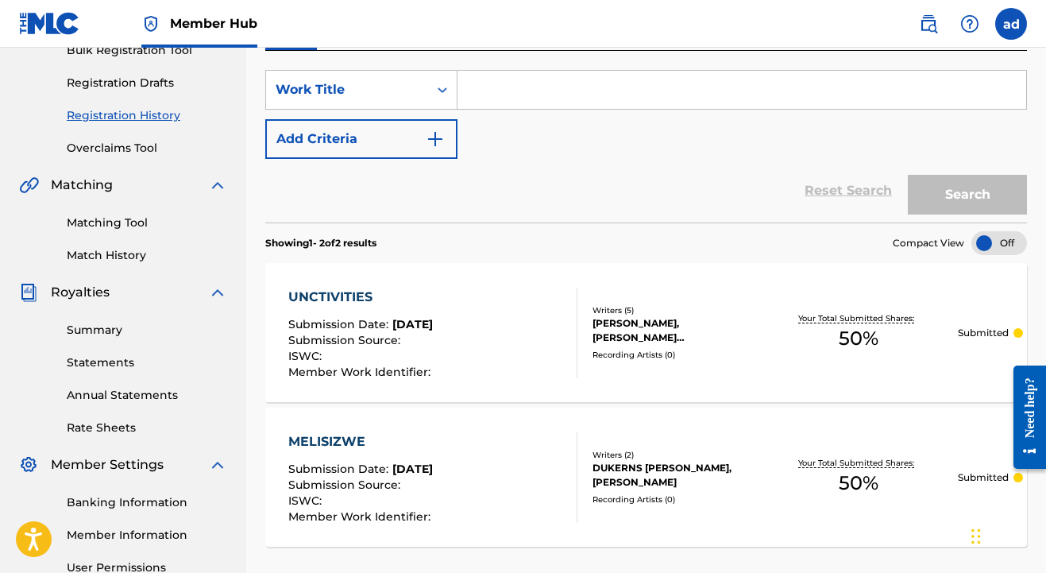
click at [91, 408] on div "Summary Statements Annual Statements Rate Sheets" at bounding box center [123, 369] width 208 height 134
click at [105, 383] on div "Summary Statements Annual Statements Rate Sheets" at bounding box center [123, 369] width 208 height 134
click at [102, 394] on link "Annual Statements" at bounding box center [147, 395] width 160 height 17
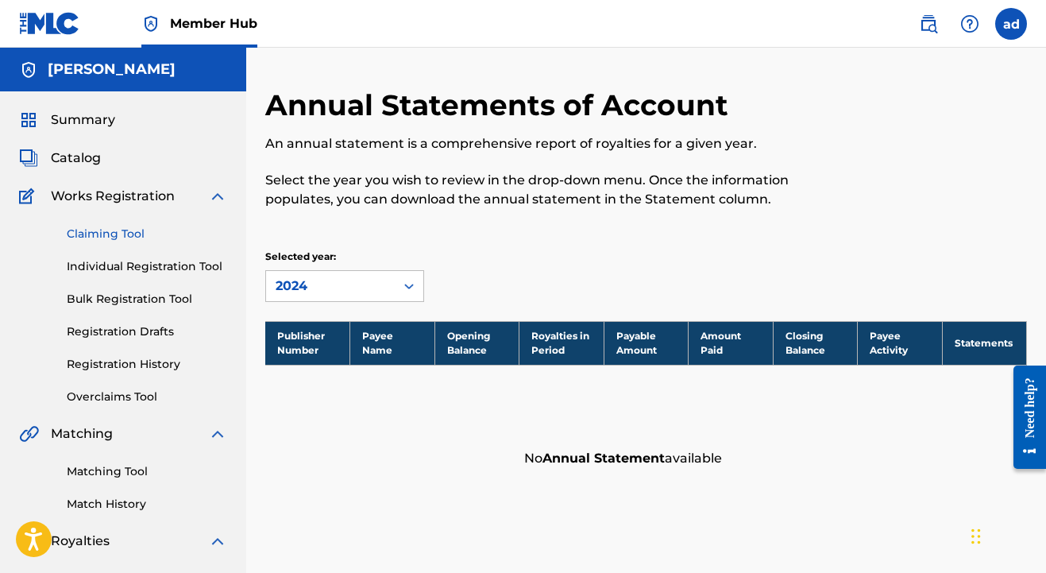
click at [99, 231] on link "Claiming Tool" at bounding box center [147, 234] width 160 height 17
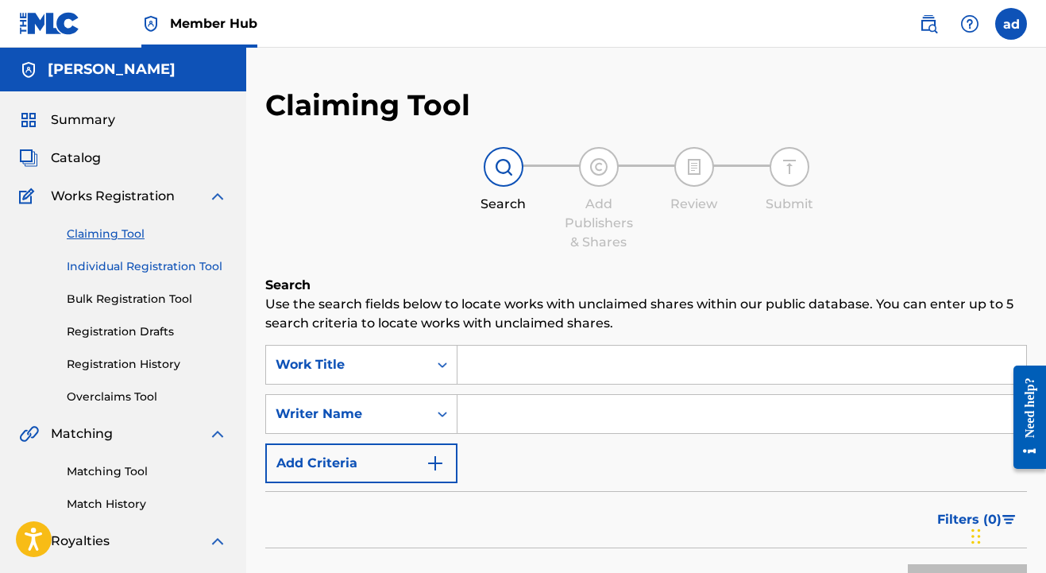
click at [115, 271] on link "Individual Registration Tool" at bounding box center [147, 266] width 160 height 17
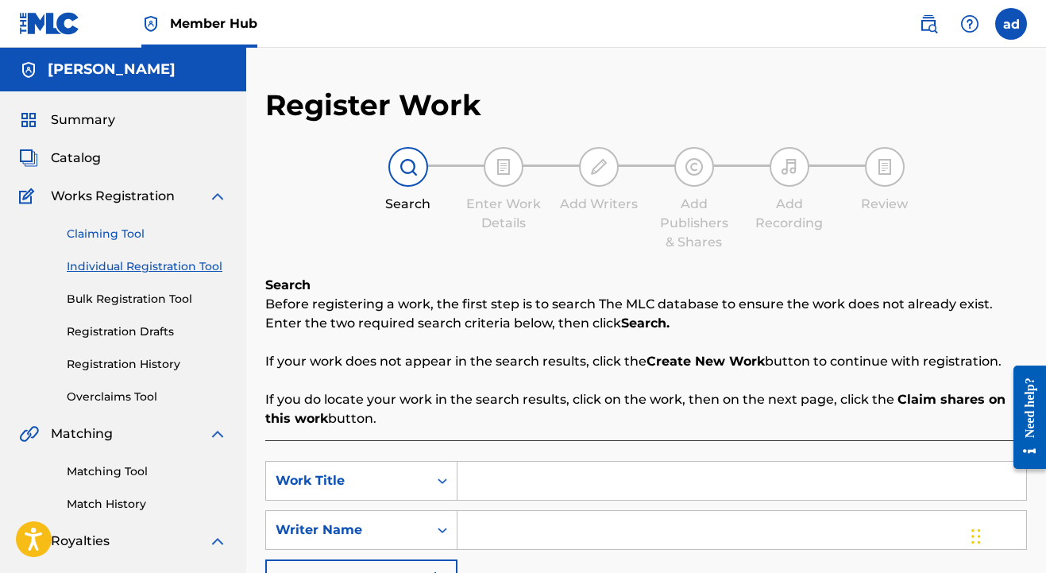
click at [133, 234] on link "Claiming Tool" at bounding box center [147, 234] width 160 height 17
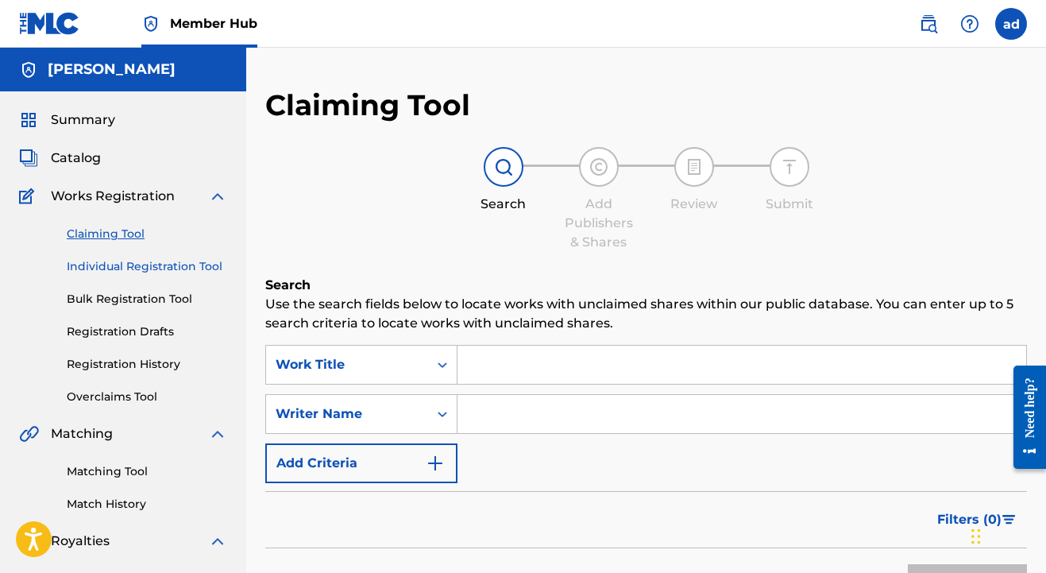
click at [133, 270] on link "Individual Registration Tool" at bounding box center [147, 266] width 160 height 17
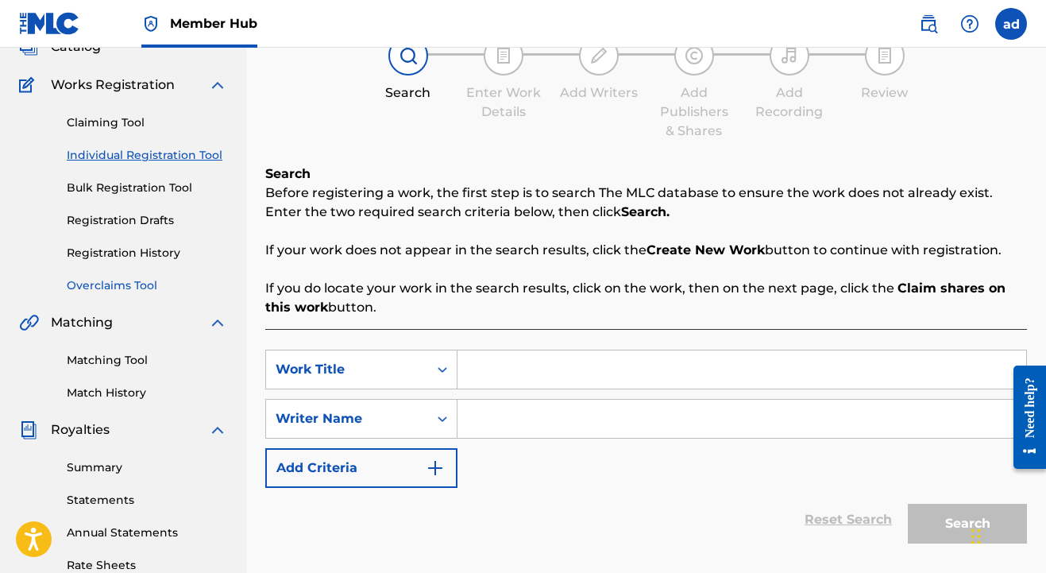
scroll to position [111, 0]
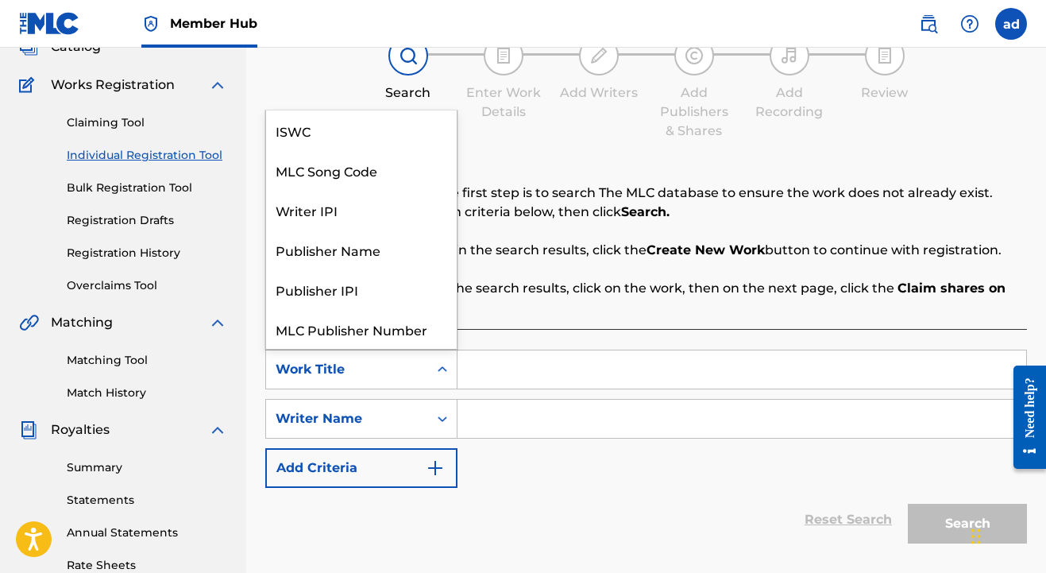
click at [436, 373] on icon "Search Form" at bounding box center [443, 369] width 16 height 16
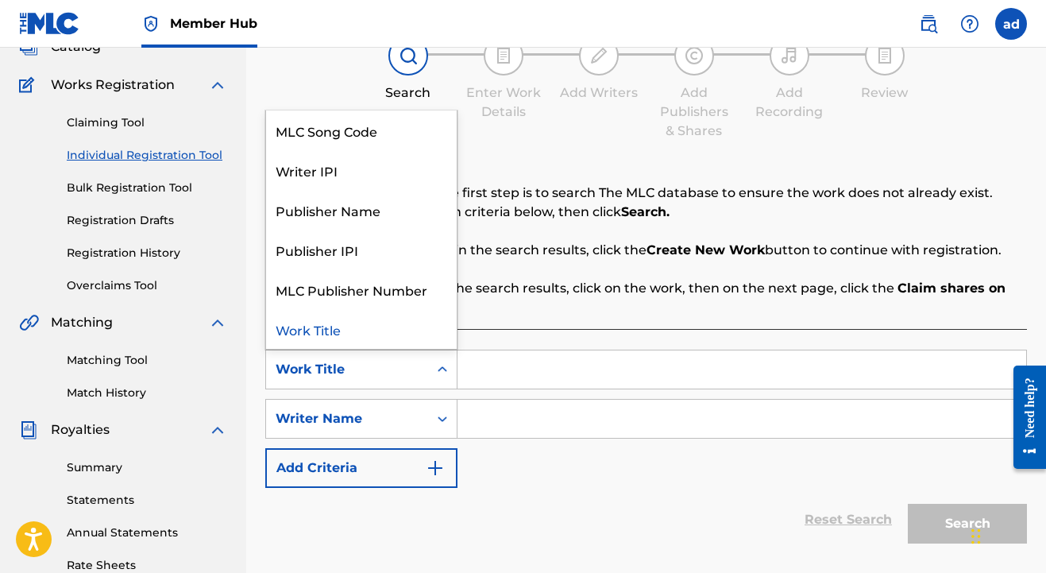
click at [507, 365] on input "Search Form" at bounding box center [742, 369] width 569 height 38
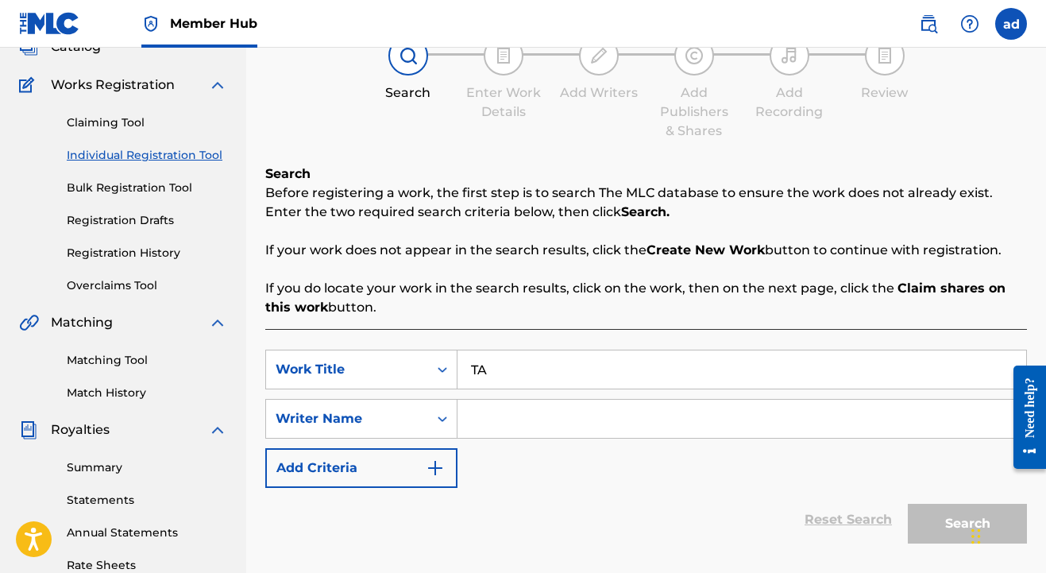
type input "T"
